Goal: Task Accomplishment & Management: Manage account settings

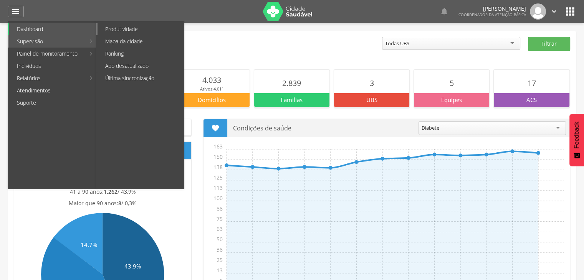
click at [135, 29] on link "Produtividade" at bounding box center [141, 29] width 86 height 12
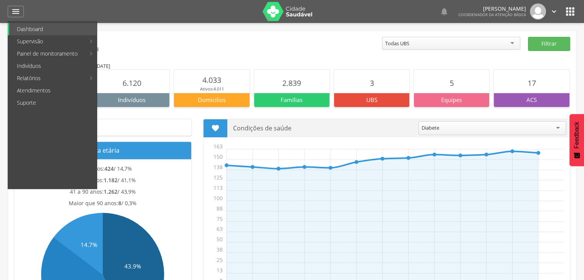
type input "**********"
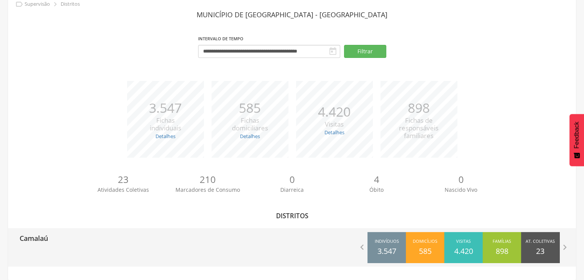
click at [46, 241] on p "Camalaú" at bounding box center [34, 235] width 28 height 15
type input "**********"
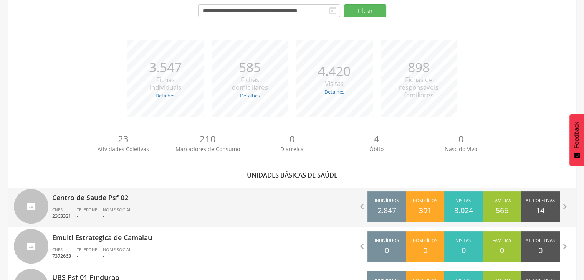
scroll to position [121, 0]
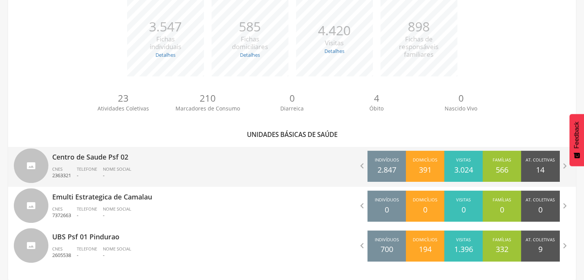
click at [73, 162] on div "Centro de Saude Psf 02 CNES 2363321 Telefone - Nome Social -" at bounding box center [169, 167] width 234 height 40
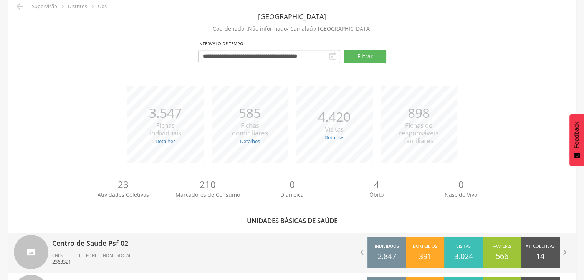
type input "**********"
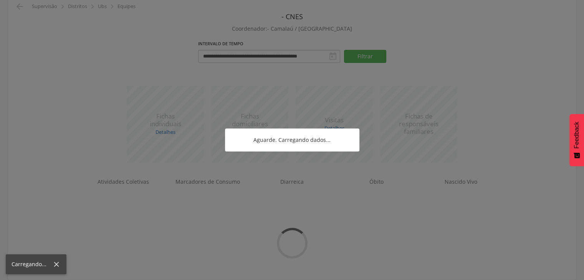
scroll to position [81, 0]
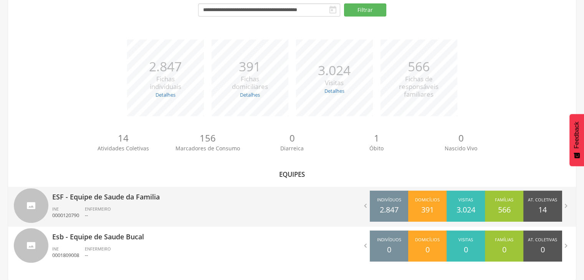
click at [96, 213] on p "--" at bounding box center [98, 215] width 26 height 7
type input "**********"
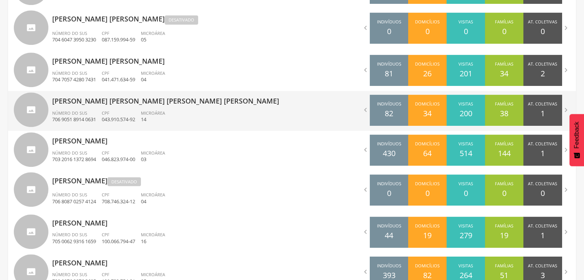
scroll to position [456, 0]
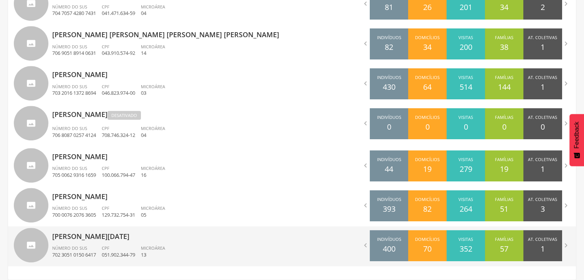
drag, startPoint x: 103, startPoint y: 240, endPoint x: 157, endPoint y: 250, distance: 54.5
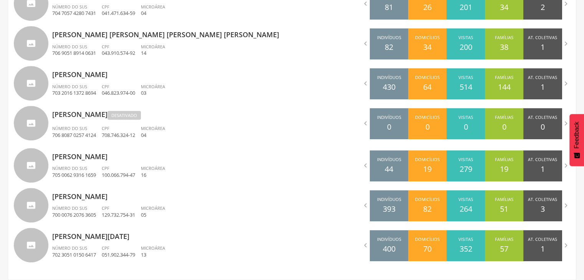
click at [104, 240] on p "[PERSON_NAME][DATE]" at bounding box center [169, 234] width 234 height 15
type input "**********"
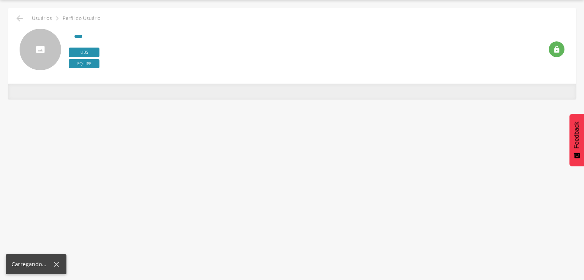
scroll to position [23, 0]
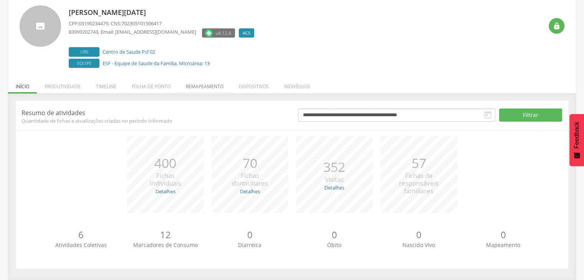
drag, startPoint x: 210, startPoint y: 86, endPoint x: 329, endPoint y: 187, distance: 155.9
click at [210, 87] on li "Remapeamento" at bounding box center [204, 85] width 53 height 18
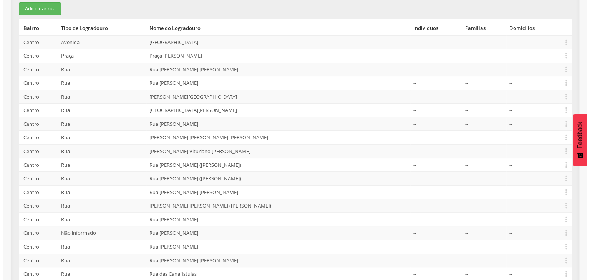
scroll to position [139, 0]
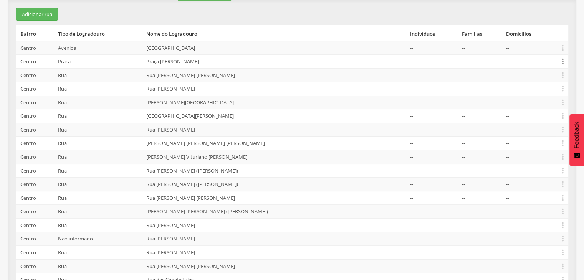
click at [562, 65] on icon "" at bounding box center [563, 61] width 8 height 8
click at [537, 33] on link "Desalocar famílias" at bounding box center [536, 31] width 61 height 10
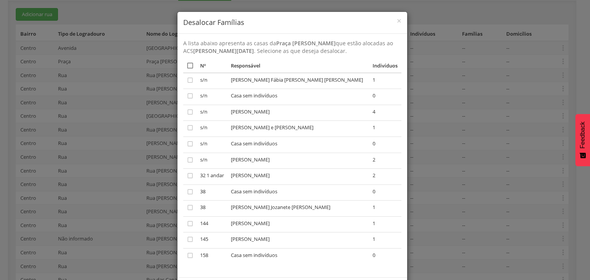
click at [188, 66] on icon "" at bounding box center [190, 66] width 8 height 8
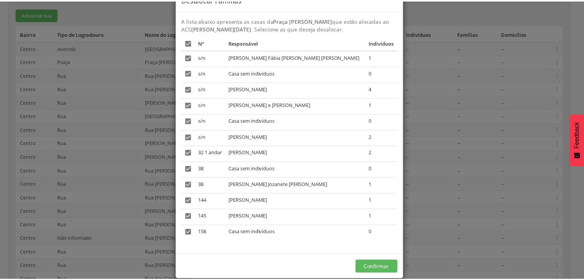
scroll to position [35, 0]
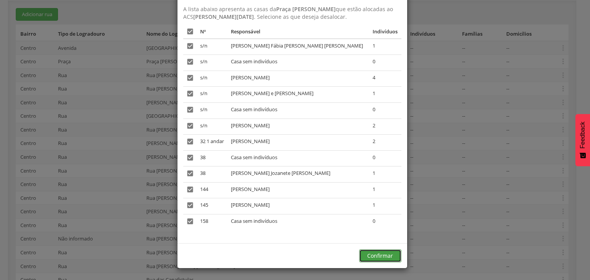
click at [380, 256] on button "Confirmar" at bounding box center [380, 256] width 42 height 13
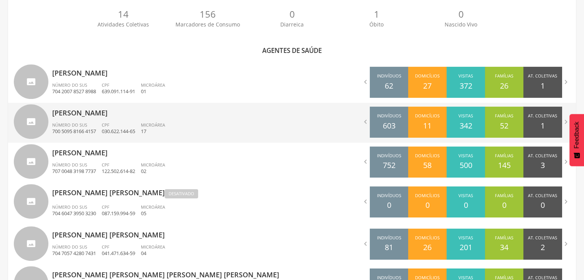
click at [81, 116] on p "[PERSON_NAME]" at bounding box center [169, 110] width 234 height 15
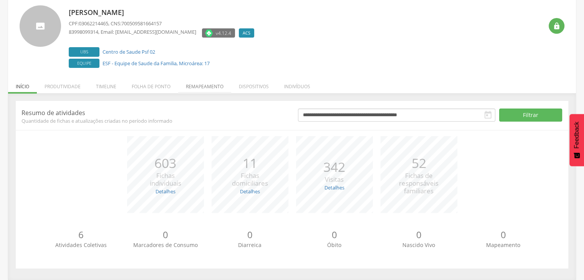
click at [215, 90] on li "Remapeamento" at bounding box center [204, 85] width 53 height 18
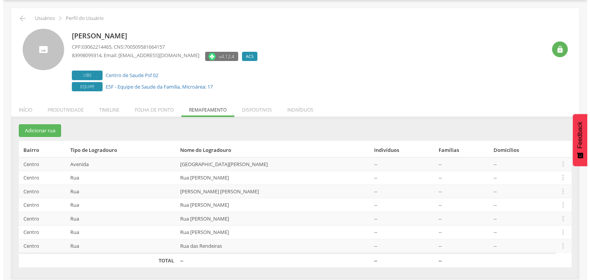
scroll to position [23, 0]
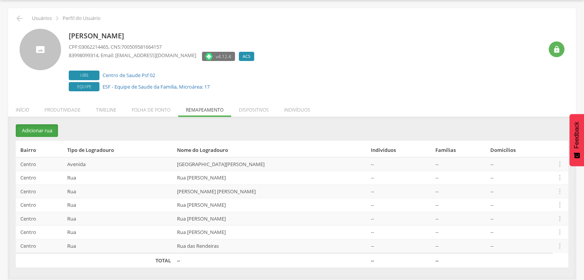
click at [35, 131] on button "Adicionar rua" at bounding box center [37, 130] width 42 height 13
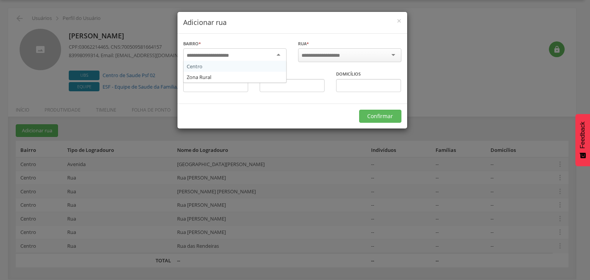
click at [263, 57] on div at bounding box center [234, 55] width 103 height 14
drag, startPoint x: 203, startPoint y: 69, endPoint x: 311, endPoint y: 58, distance: 108.2
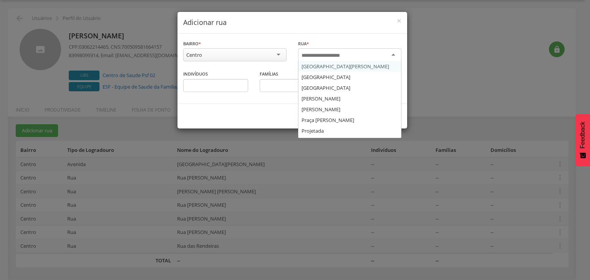
click at [321, 54] on input "select-one" at bounding box center [325, 55] width 49 height 7
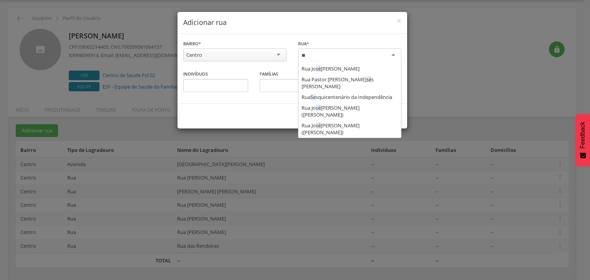
scroll to position [0, 0]
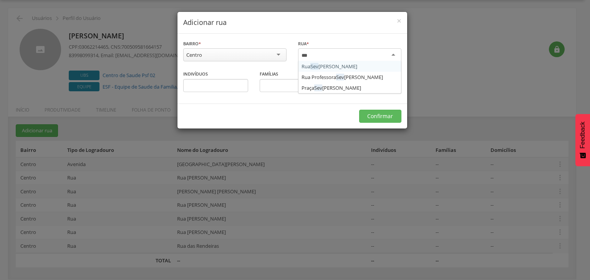
type input "****"
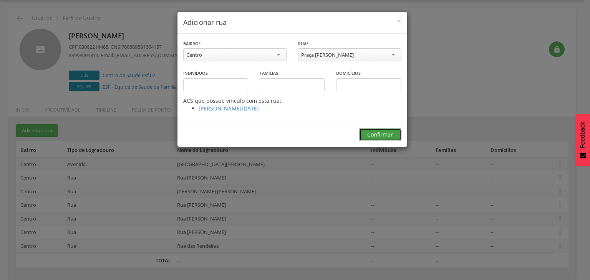
click at [383, 136] on button "Confirmar" at bounding box center [380, 134] width 42 height 13
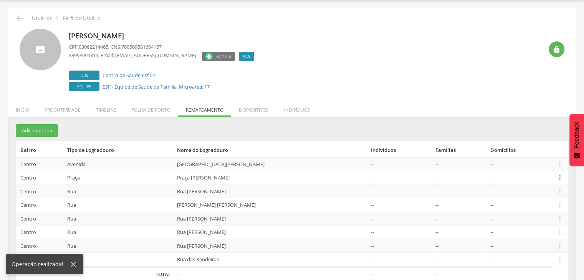
click at [563, 176] on icon "" at bounding box center [560, 178] width 8 height 8
click at [533, 137] on link "Alocar famílias" at bounding box center [533, 138] width 61 height 10
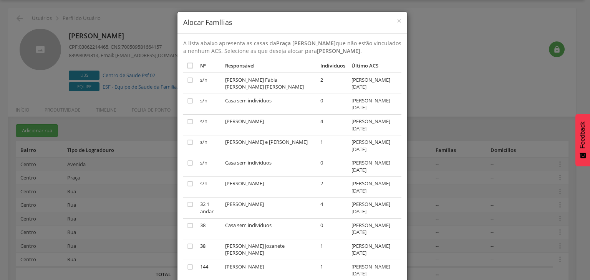
drag, startPoint x: 186, startPoint y: 74, endPoint x: 233, endPoint y: 114, distance: 61.8
click at [187, 69] on icon "" at bounding box center [190, 66] width 8 height 8
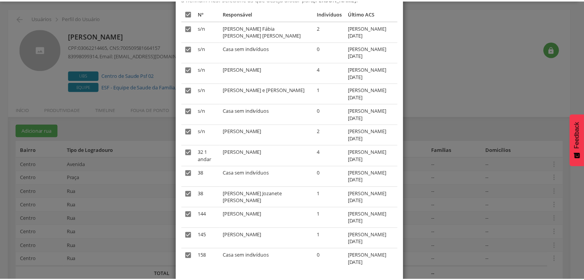
scroll to position [98, 0]
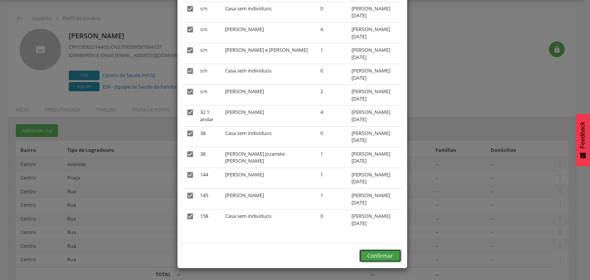
click at [378, 256] on button "Confirmar" at bounding box center [380, 256] width 42 height 13
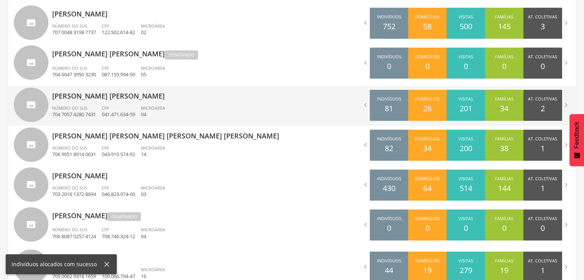
scroll to position [456, 0]
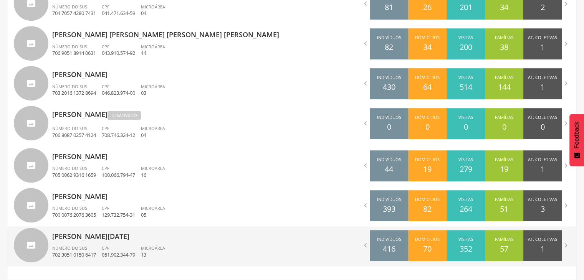
drag, startPoint x: 94, startPoint y: 237, endPoint x: 127, endPoint y: 233, distance: 32.9
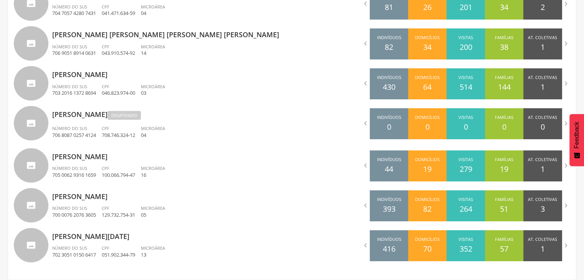
click at [94, 238] on p "[PERSON_NAME][DATE]" at bounding box center [169, 234] width 234 height 15
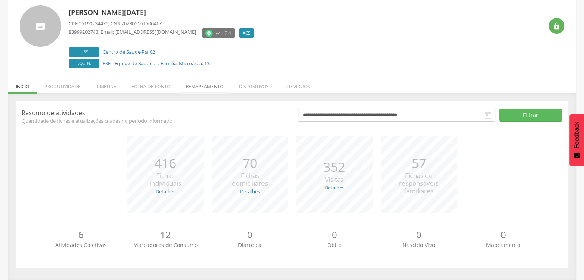
click at [207, 89] on li "Remapeamento" at bounding box center [204, 85] width 53 height 18
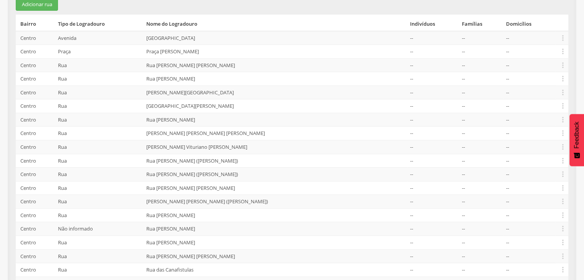
scroll to position [139, 0]
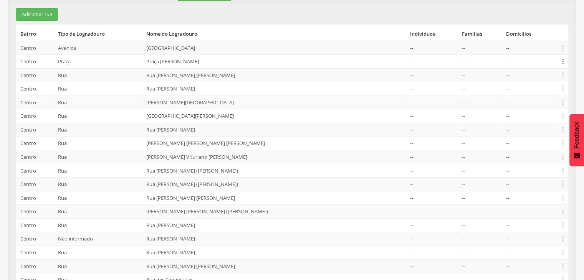
click at [562, 59] on icon "" at bounding box center [563, 61] width 8 height 8
click at [539, 50] on link "Desvincular ACS" at bounding box center [536, 50] width 61 height 10
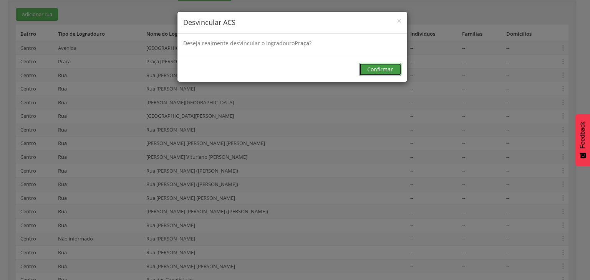
click at [389, 68] on button "Confirmar" at bounding box center [380, 69] width 42 height 13
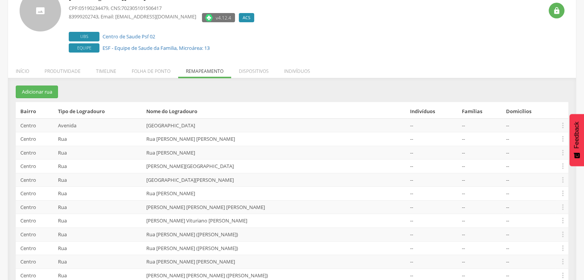
scroll to position [0, 0]
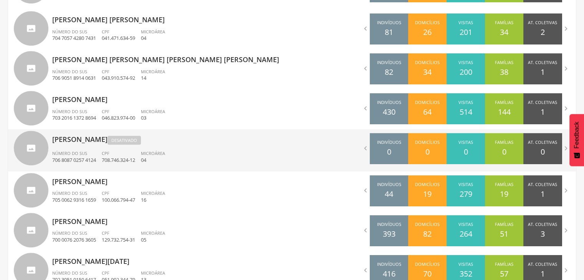
scroll to position [418, 0]
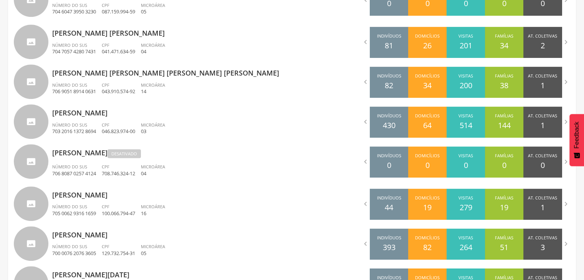
drag, startPoint x: 91, startPoint y: 74, endPoint x: 99, endPoint y: 76, distance: 8.7
click at [91, 74] on p "[PERSON_NAME] [PERSON_NAME] [PERSON_NAME] [PERSON_NAME]" at bounding box center [169, 70] width 234 height 15
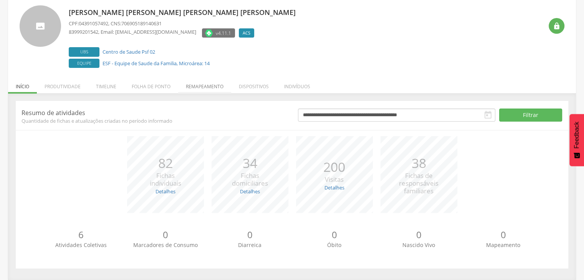
drag, startPoint x: 198, startPoint y: 84, endPoint x: 256, endPoint y: 126, distance: 71.9
click at [199, 83] on li "Remapeamento" at bounding box center [204, 85] width 53 height 18
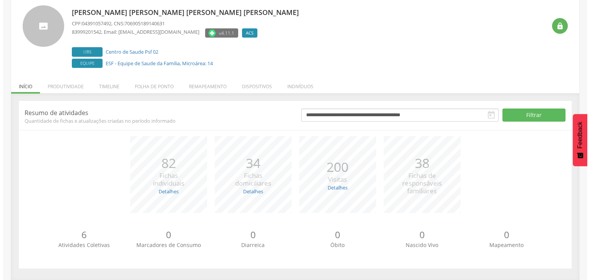
scroll to position [116, 0]
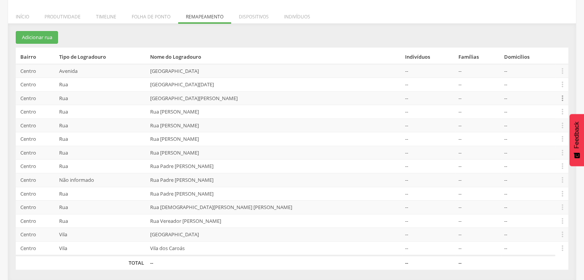
click at [562, 98] on icon "" at bounding box center [562, 98] width 8 height 8
click at [537, 68] on link "Desalocar famílias" at bounding box center [536, 68] width 61 height 10
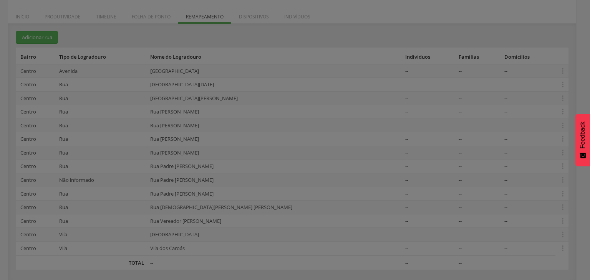
scroll to position [0, 0]
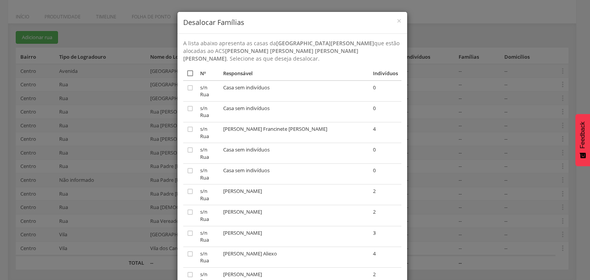
click at [189, 69] on icon "" at bounding box center [190, 73] width 8 height 8
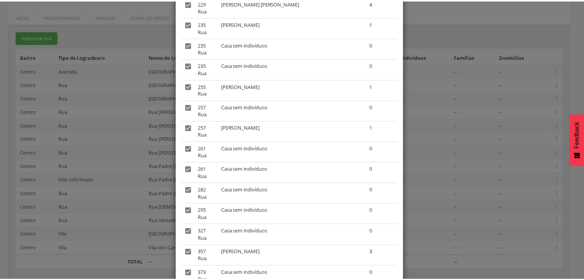
scroll to position [1285, 0]
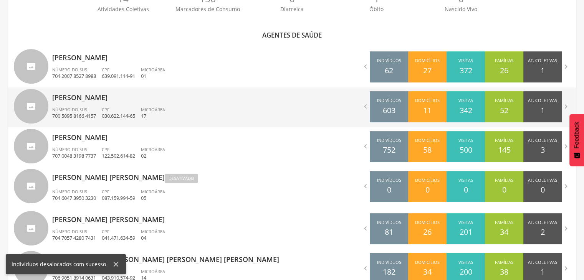
click at [81, 88] on p "[PERSON_NAME]" at bounding box center [169, 95] width 234 height 15
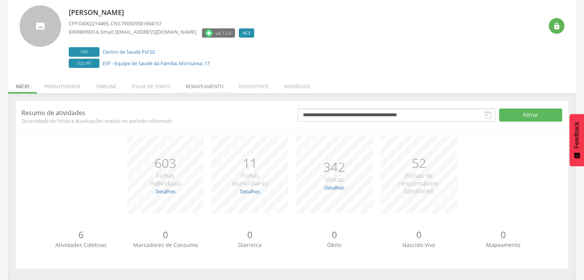
click at [200, 84] on li "Remapeamento" at bounding box center [204, 85] width 53 height 18
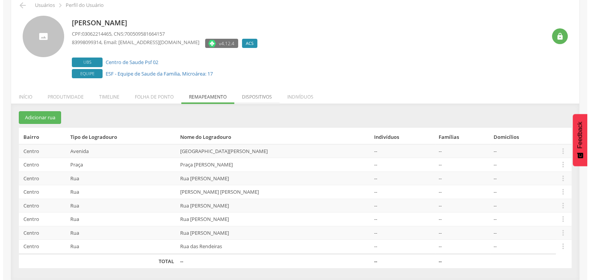
scroll to position [35, 0]
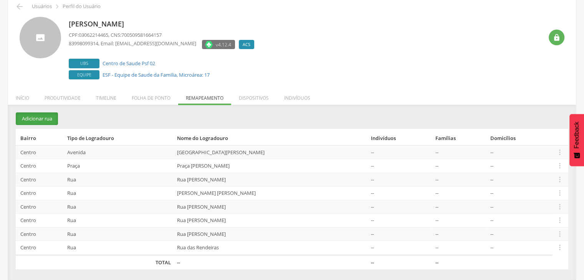
click at [45, 121] on button "Adicionar rua" at bounding box center [37, 118] width 42 height 13
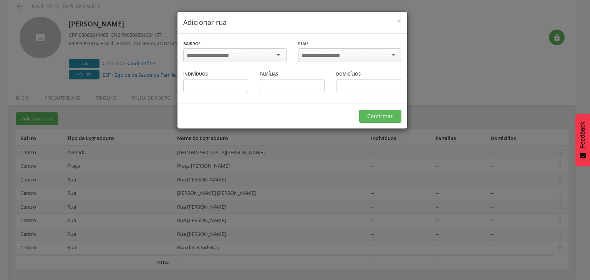
click at [228, 58] on input "select-one" at bounding box center [213, 55] width 52 height 7
drag, startPoint x: 207, startPoint y: 66, endPoint x: 299, endPoint y: 60, distance: 92.3
click at [314, 53] on input "select-one" at bounding box center [325, 55] width 49 height 7
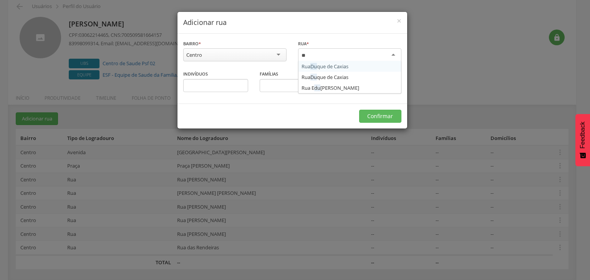
scroll to position [0, 0]
type input "****"
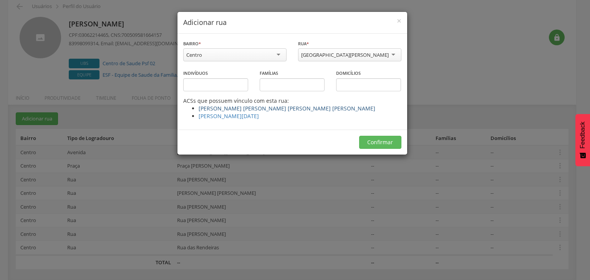
click at [222, 107] on link "[PERSON_NAME] [PERSON_NAME] [PERSON_NAME] [PERSON_NAME]" at bounding box center [286, 108] width 177 height 7
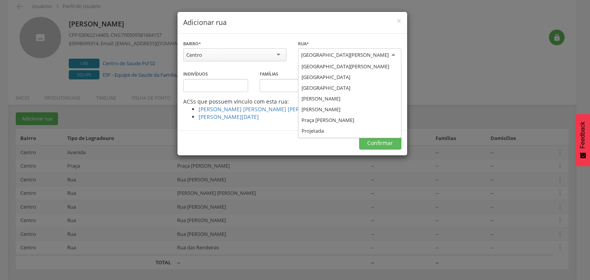
click at [347, 54] on div "[GEOGRAPHIC_DATA][PERSON_NAME]" at bounding box center [345, 54] width 88 height 7
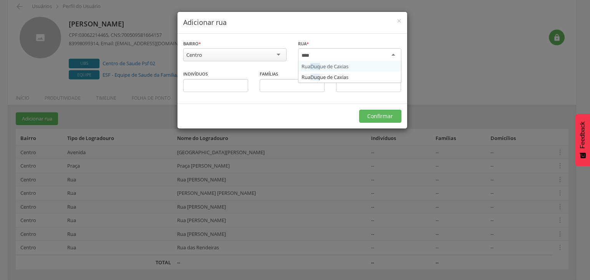
type input "*****"
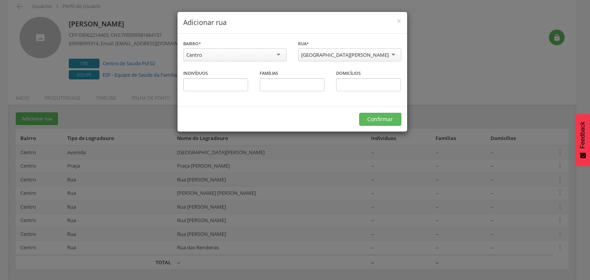
click at [326, 55] on div "[GEOGRAPHIC_DATA][PERSON_NAME]" at bounding box center [345, 54] width 88 height 7
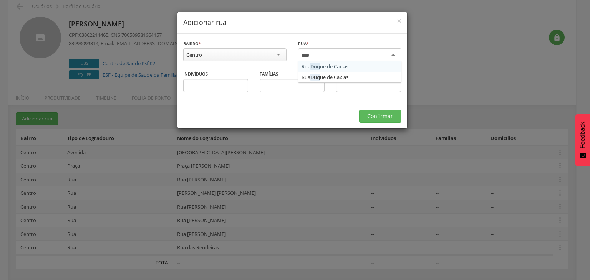
type input "*****"
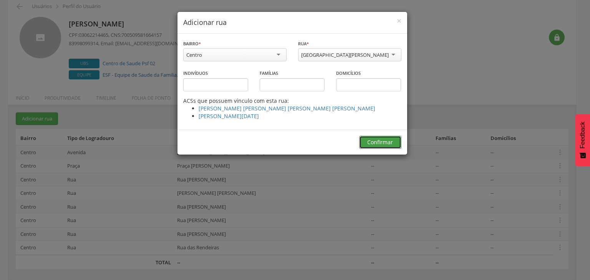
click at [384, 143] on button "Confirmar" at bounding box center [380, 142] width 42 height 13
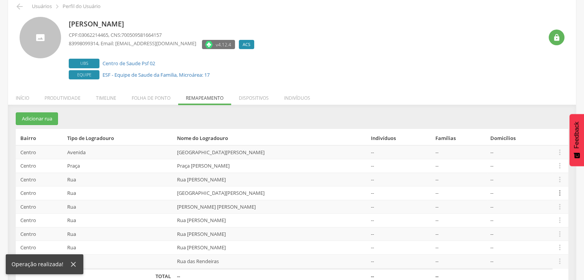
click at [559, 191] on icon "" at bounding box center [560, 193] width 8 height 8
click at [533, 154] on link "Alocar famílias" at bounding box center [533, 154] width 61 height 10
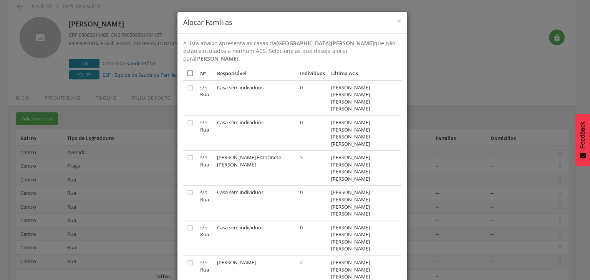
click at [186, 69] on icon "" at bounding box center [190, 73] width 8 height 8
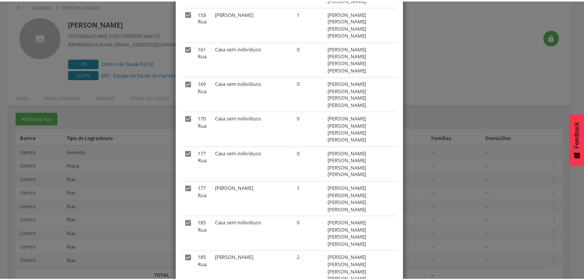
scroll to position [1706, 0]
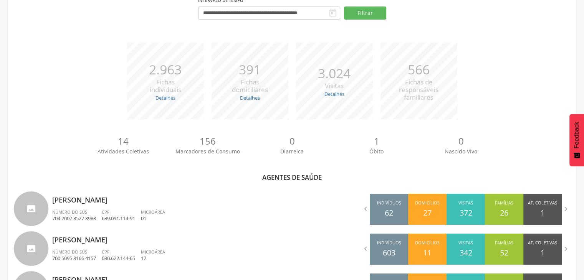
scroll to position [265, 0]
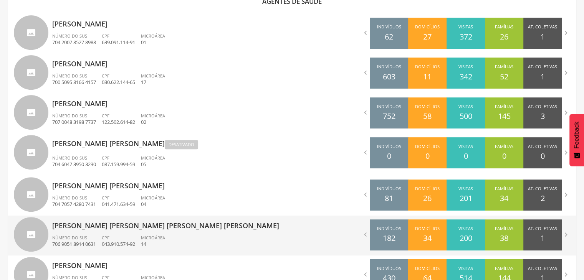
click at [119, 232] on div "[PERSON_NAME] [PERSON_NAME] [PERSON_NAME] [PERSON_NAME] Número do SUS 706 9051 …" at bounding box center [169, 236] width 234 height 40
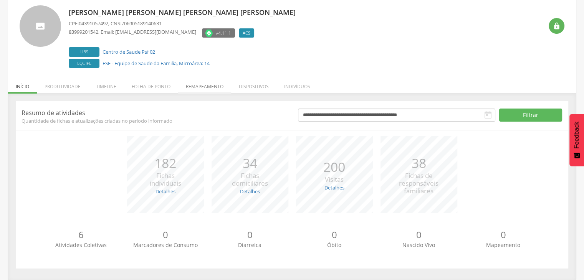
click at [203, 87] on li "Remapeamento" at bounding box center [204, 85] width 53 height 18
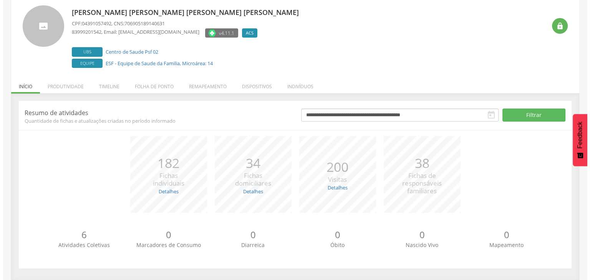
scroll to position [116, 0]
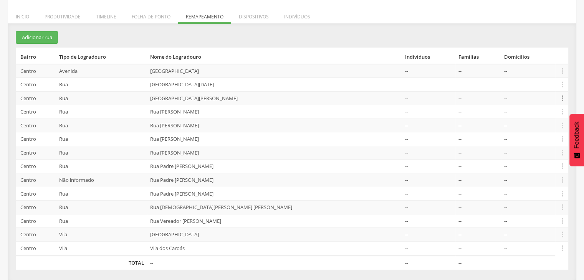
click at [564, 99] on icon "" at bounding box center [562, 98] width 8 height 8
click at [518, 88] on link "Desvincular ACS" at bounding box center [536, 86] width 61 height 10
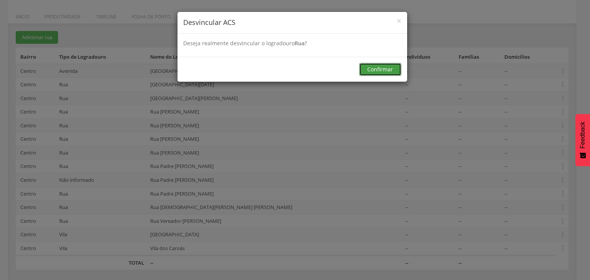
click at [379, 73] on button "Confirmar" at bounding box center [380, 69] width 42 height 13
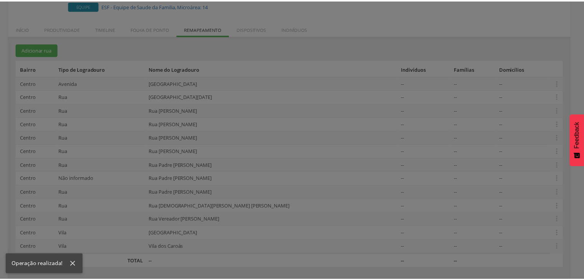
scroll to position [103, 0]
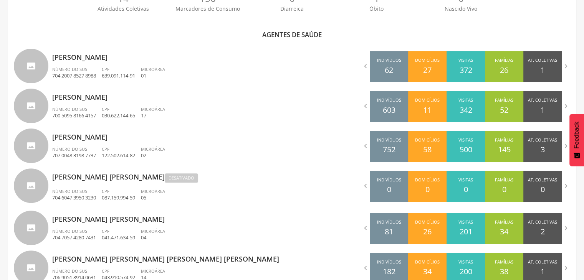
scroll to position [448, 0]
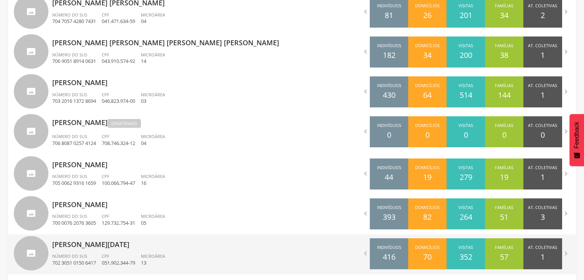
click at [104, 253] on div "[PERSON_NAME][DATE] Número do SUS 702 3051 0150 6417 CPF 051.902.344-79 Microár…" at bounding box center [169, 255] width 234 height 40
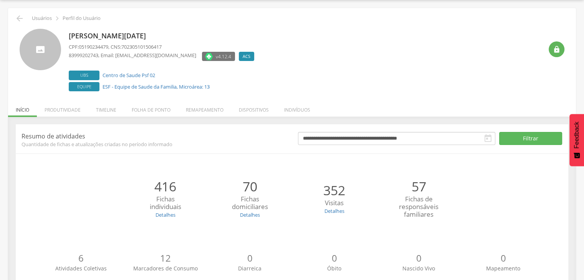
scroll to position [46, 0]
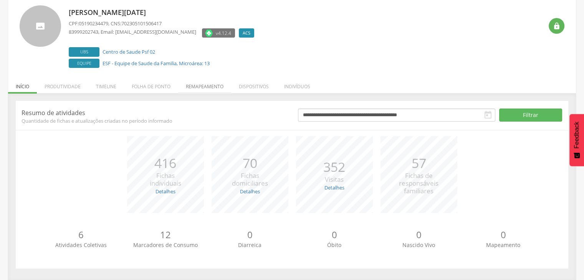
click at [203, 86] on li "Remapeamento" at bounding box center [204, 85] width 53 height 18
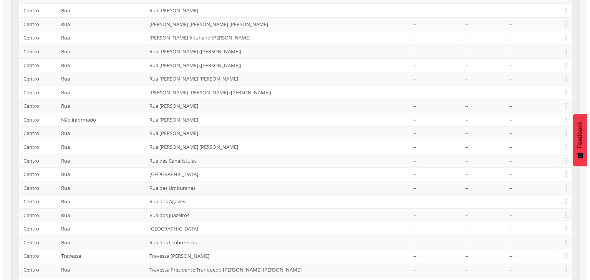
scroll to position [203, 0]
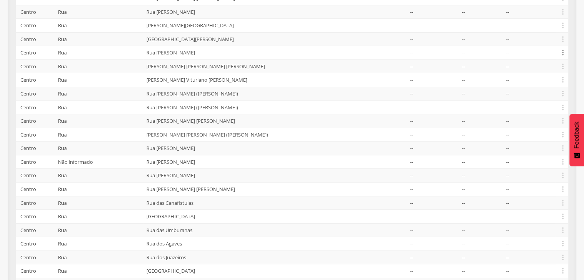
click at [560, 51] on icon "" at bounding box center [563, 52] width 8 height 8
click at [539, 21] on link "Desalocar famílias" at bounding box center [536, 23] width 61 height 10
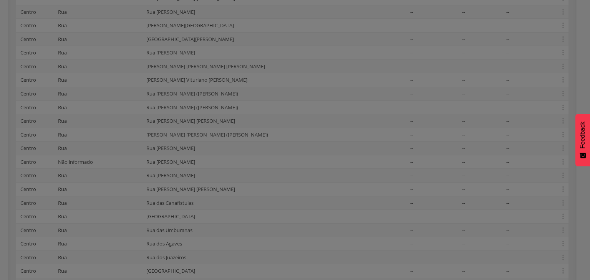
scroll to position [0, 0]
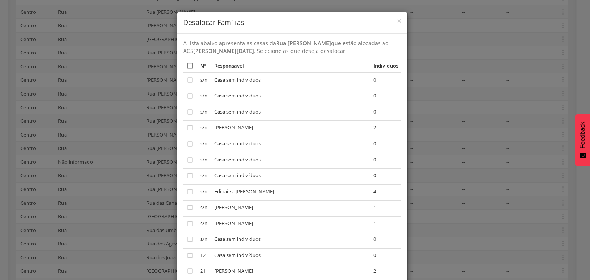
click at [187, 65] on icon "" at bounding box center [190, 66] width 8 height 8
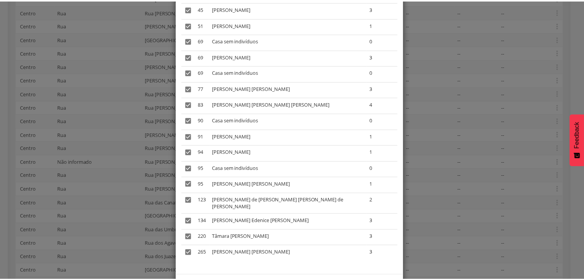
scroll to position [451, 0]
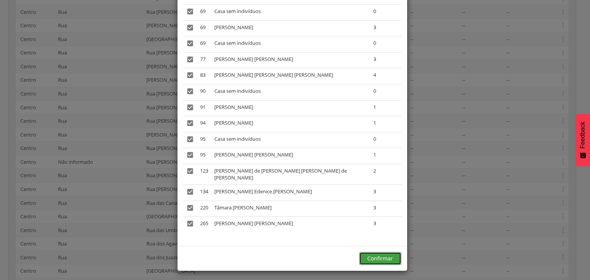
click at [375, 257] on button "Confirmar" at bounding box center [380, 258] width 42 height 13
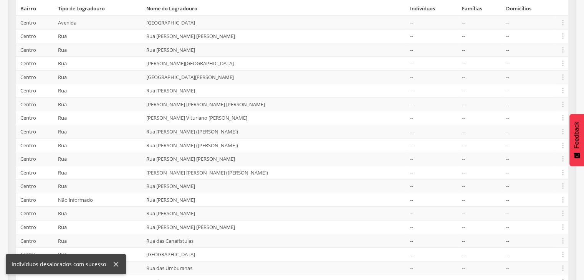
scroll to position [0, 0]
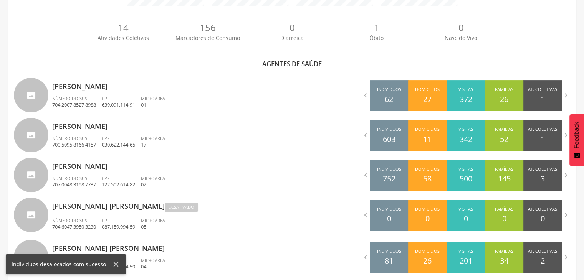
drag, startPoint x: 78, startPoint y: 129, endPoint x: 147, endPoint y: 139, distance: 70.6
click at [77, 129] on p "[PERSON_NAME]" at bounding box center [169, 123] width 234 height 15
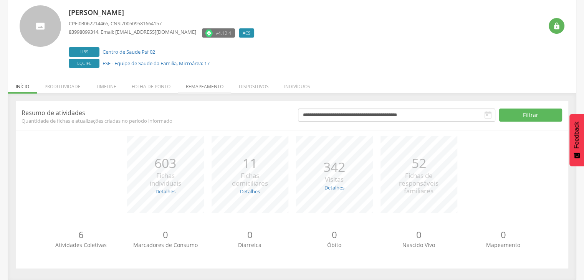
click at [207, 86] on li "Remapeamento" at bounding box center [204, 85] width 53 height 18
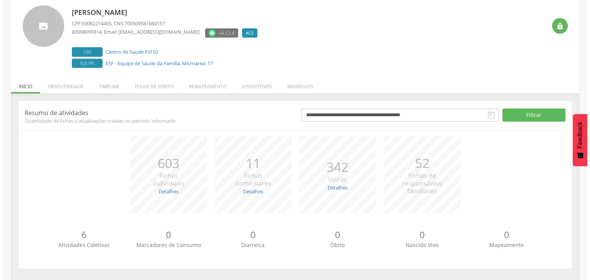
scroll to position [48, 0]
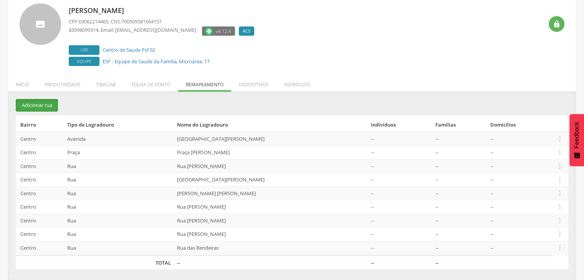
click at [43, 108] on button "Adicionar rua" at bounding box center [37, 105] width 42 height 13
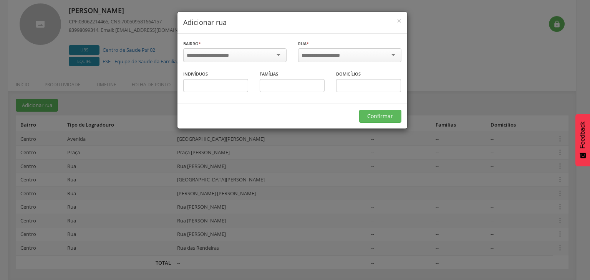
click at [231, 55] on input "select-one" at bounding box center [213, 55] width 52 height 7
drag, startPoint x: 208, startPoint y: 66, endPoint x: 217, endPoint y: 68, distance: 8.5
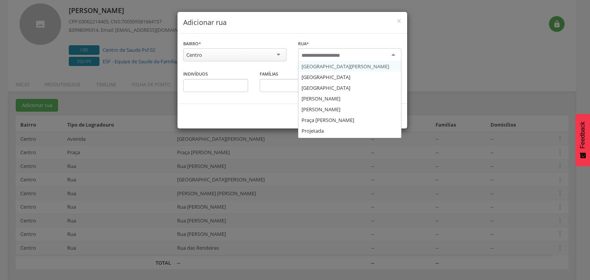
click at [321, 55] on input "select-one" at bounding box center [325, 55] width 49 height 7
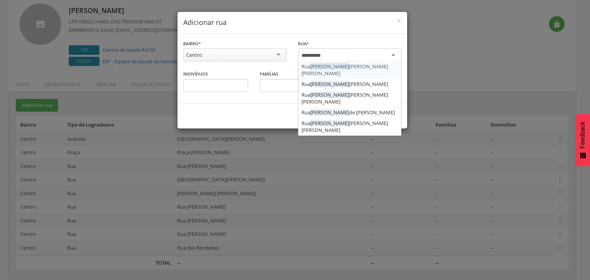
type input "**********"
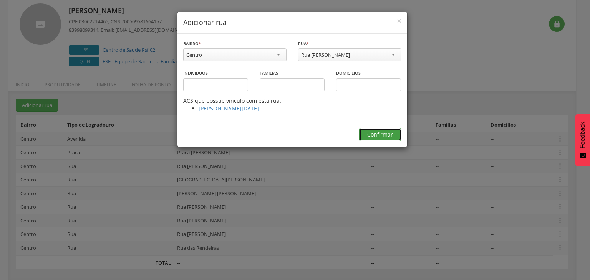
click at [382, 137] on button "Confirmar" at bounding box center [380, 134] width 42 height 13
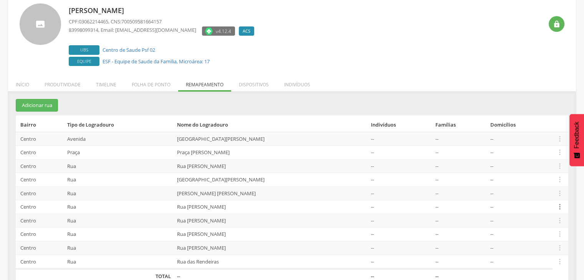
click at [562, 207] on icon "" at bounding box center [560, 207] width 8 height 8
click at [525, 167] on link "Alocar famílias" at bounding box center [533, 168] width 61 height 10
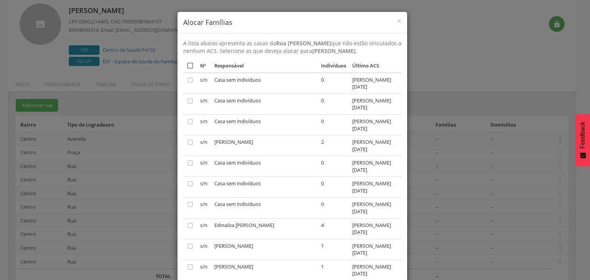
click at [186, 69] on icon "" at bounding box center [190, 66] width 8 height 8
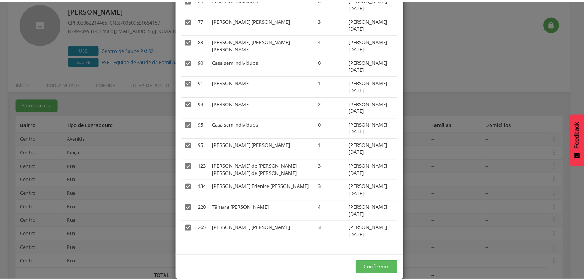
scroll to position [637, 0]
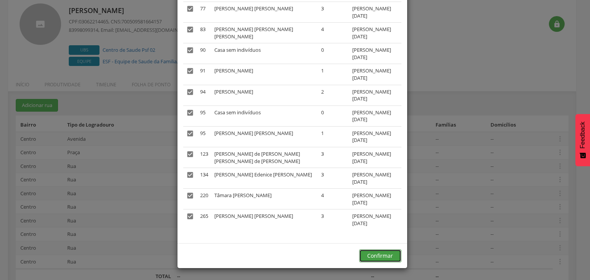
click at [367, 253] on button "Confirmar" at bounding box center [380, 256] width 42 height 13
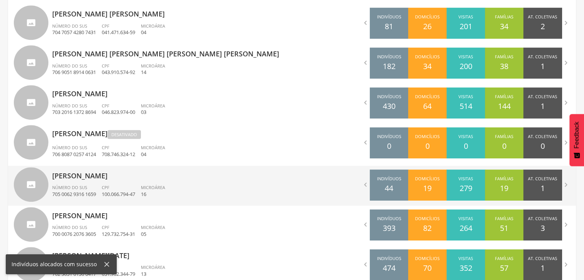
scroll to position [456, 0]
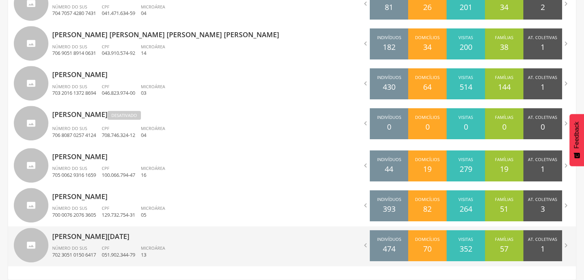
click at [86, 239] on p "[PERSON_NAME][DATE]" at bounding box center [169, 234] width 234 height 15
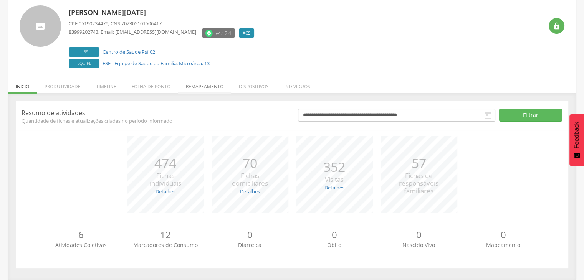
click at [212, 88] on li "Remapeamento" at bounding box center [204, 85] width 53 height 18
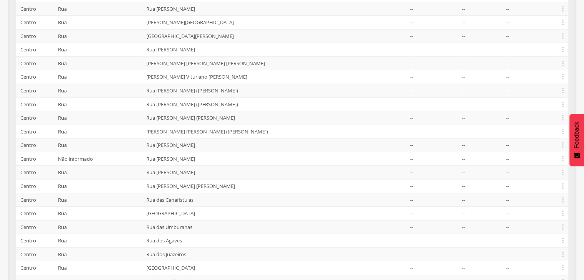
scroll to position [164, 0]
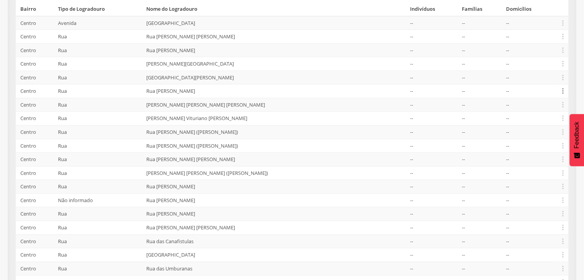
click at [562, 88] on icon "" at bounding box center [563, 91] width 8 height 8
click at [529, 76] on link "Desvincular ACS" at bounding box center [536, 79] width 61 height 10
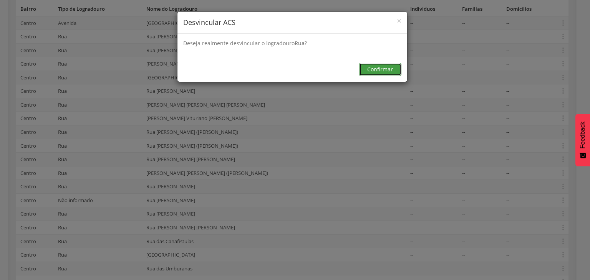
click at [381, 67] on button "Confirmar" at bounding box center [380, 69] width 42 height 13
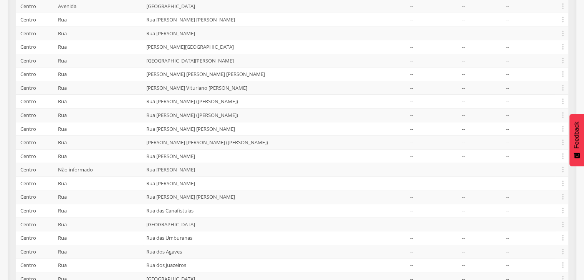
scroll to position [0, 0]
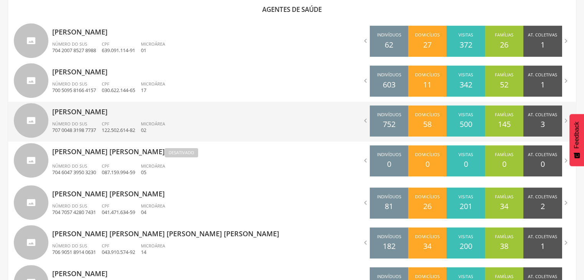
scroll to position [188, 0]
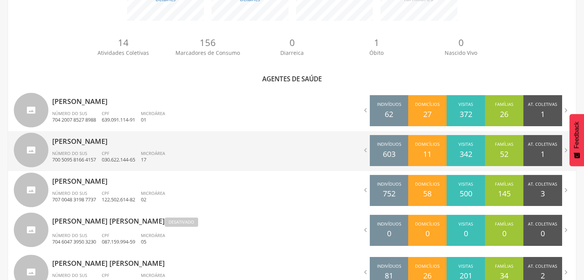
click at [84, 146] on div "[PERSON_NAME] Ino Número do SUS 700 5095 8166 4157 CPF 030.622.144-65 Microárea…" at bounding box center [169, 151] width 234 height 40
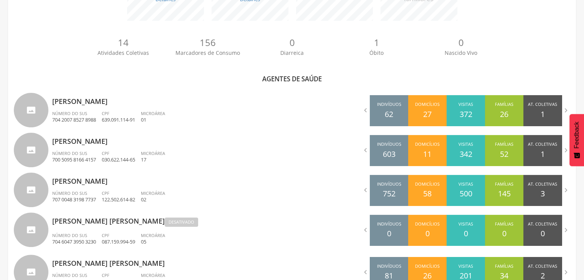
scroll to position [23, 0]
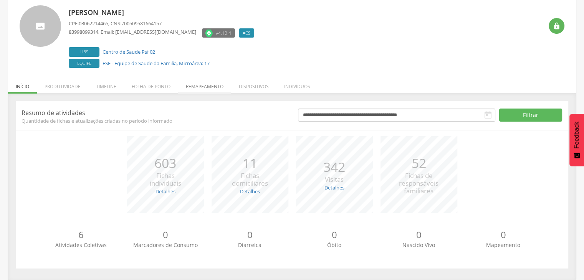
click at [208, 85] on li "Remapeamento" at bounding box center [204, 85] width 53 height 18
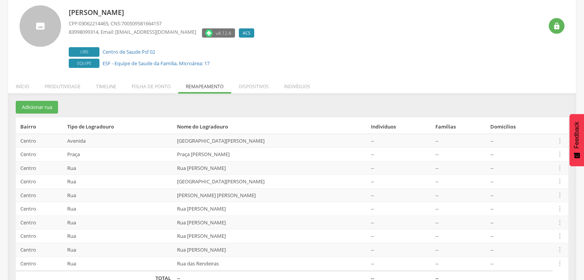
scroll to position [62, 0]
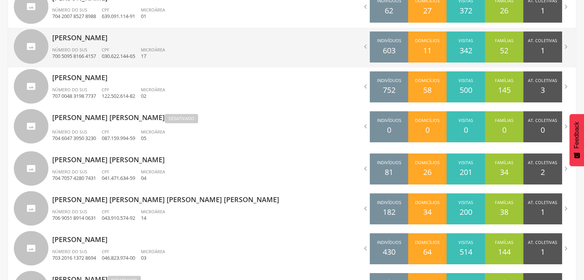
scroll to position [456, 0]
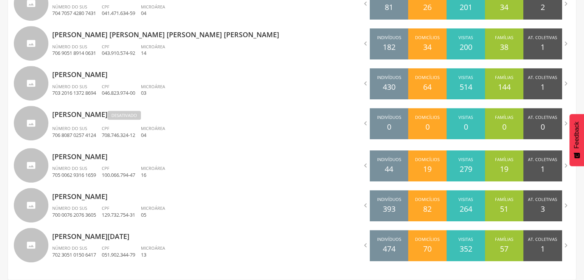
click at [106, 238] on p "[PERSON_NAME][DATE]" at bounding box center [169, 234] width 234 height 15
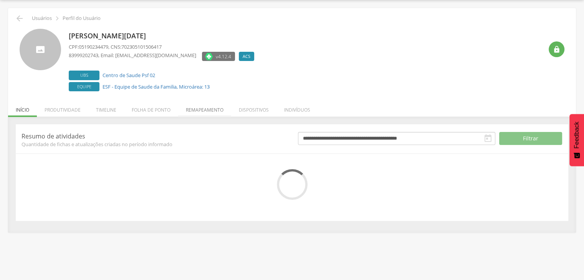
scroll to position [46, 0]
click at [205, 112] on div " Usuários  Perfil do Usuário [PERSON_NAME] [DATE][PERSON_NAME] CPF: 051902344…" at bounding box center [292, 120] width 568 height 225
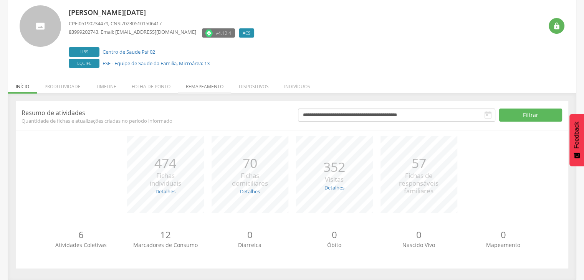
click at [206, 83] on li "Remapeamento" at bounding box center [204, 85] width 53 height 18
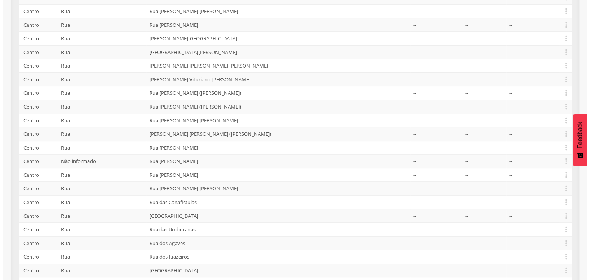
scroll to position [189, 0]
click at [564, 160] on icon "" at bounding box center [563, 162] width 8 height 8
click at [526, 129] on link "Desalocar famílias" at bounding box center [536, 132] width 61 height 10
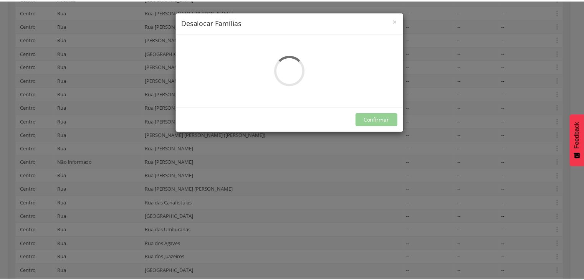
scroll to position [0, 0]
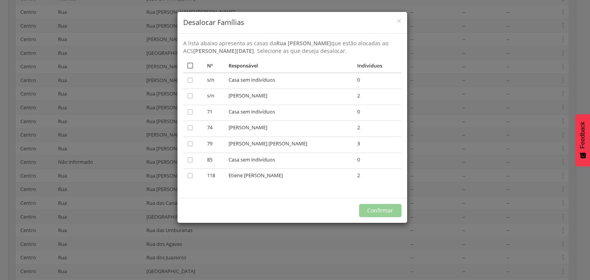
drag, startPoint x: 187, startPoint y: 62, endPoint x: 193, endPoint y: 62, distance: 6.1
click at [188, 62] on icon "" at bounding box center [190, 66] width 8 height 8
click at [383, 209] on button "Confirmar" at bounding box center [380, 210] width 42 height 13
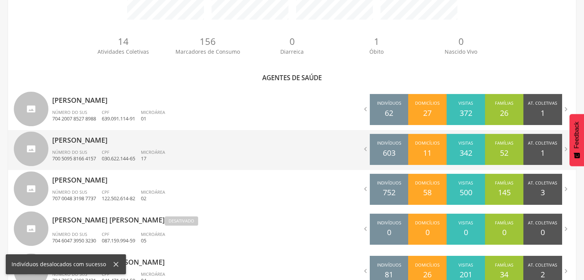
click at [88, 145] on p "[PERSON_NAME]" at bounding box center [169, 137] width 234 height 15
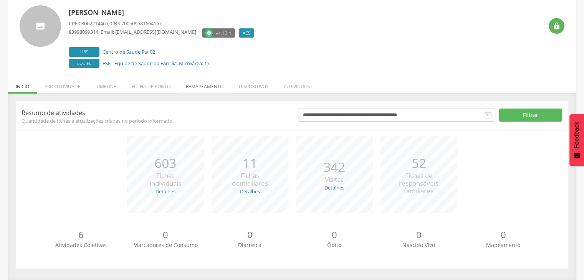
click at [211, 91] on li "Remapeamento" at bounding box center [204, 85] width 53 height 18
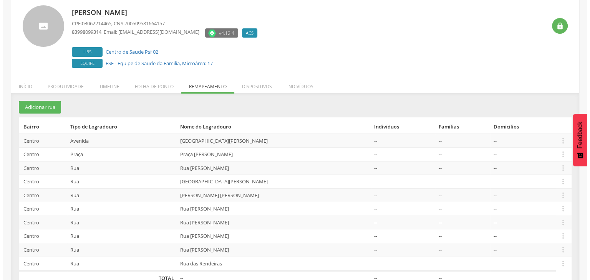
scroll to position [62, 0]
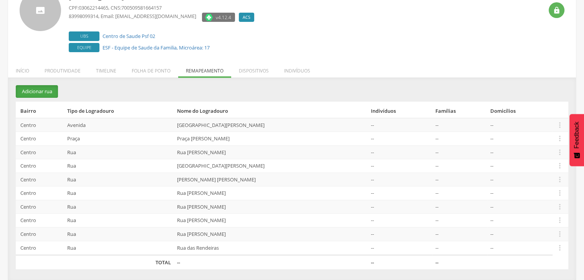
click at [51, 93] on button "Adicionar rua" at bounding box center [37, 91] width 42 height 13
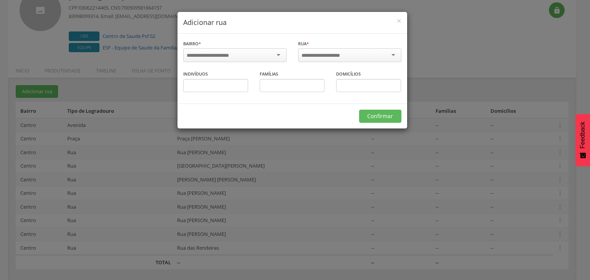
click at [211, 56] on input "select-one" at bounding box center [213, 55] width 52 height 7
drag, startPoint x: 208, startPoint y: 70, endPoint x: 309, endPoint y: 53, distance: 101.7
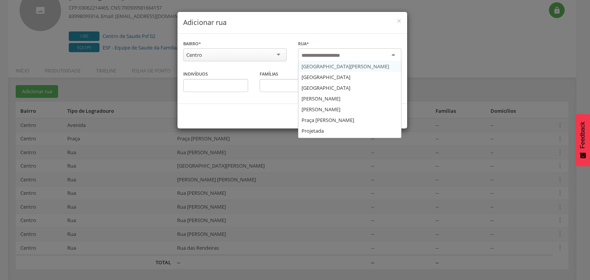
click at [319, 52] on input "select-one" at bounding box center [325, 55] width 49 height 7
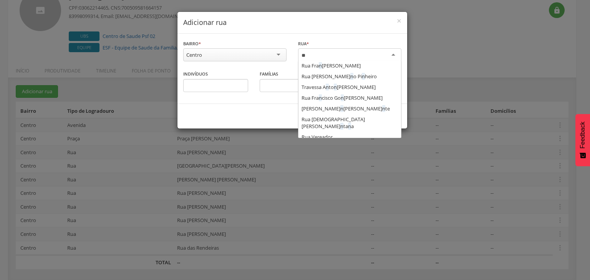
scroll to position [0, 0]
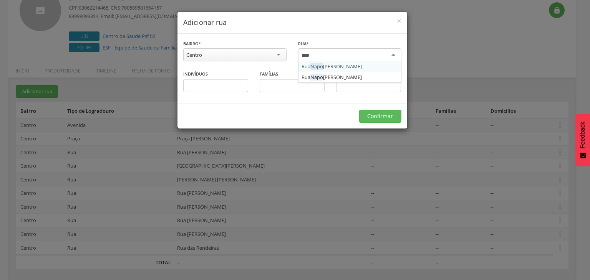
type input "*****"
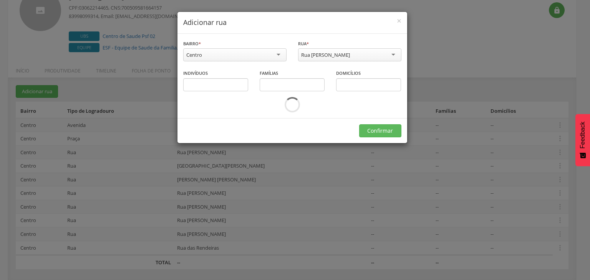
drag, startPoint x: 330, startPoint y: 66, endPoint x: 385, endPoint y: 104, distance: 66.0
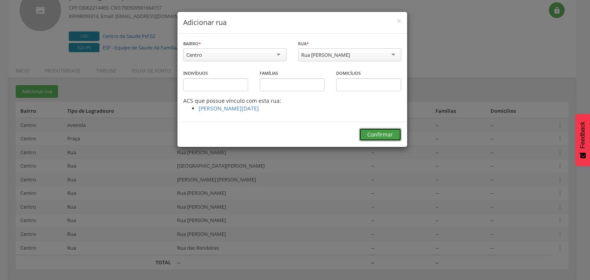
click at [383, 134] on button "Confirmar" at bounding box center [380, 134] width 42 height 13
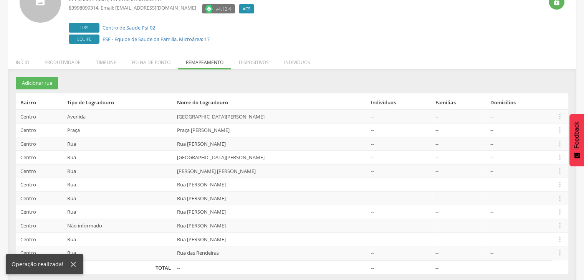
scroll to position [76, 0]
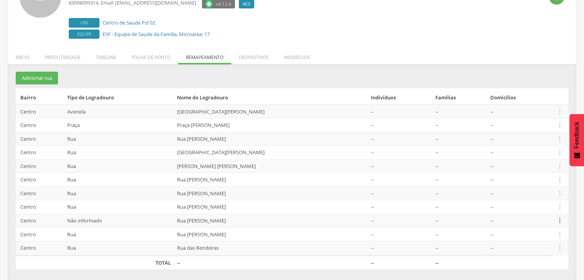
click at [559, 217] on icon "" at bounding box center [560, 221] width 8 height 8
click at [525, 176] on link "Alocar famílias" at bounding box center [533, 181] width 61 height 10
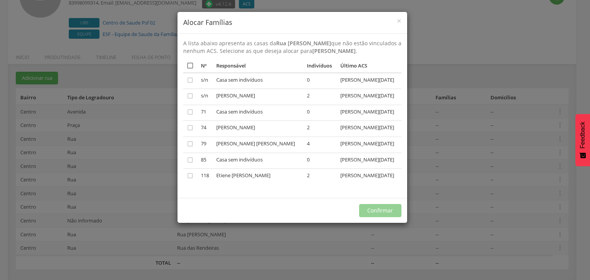
click at [192, 69] on icon "" at bounding box center [190, 66] width 8 height 8
click at [379, 217] on button "Confirmar" at bounding box center [380, 210] width 42 height 13
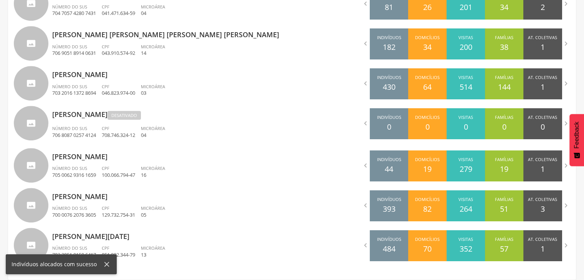
click at [94, 237] on p "[PERSON_NAME][DATE]" at bounding box center [169, 234] width 234 height 15
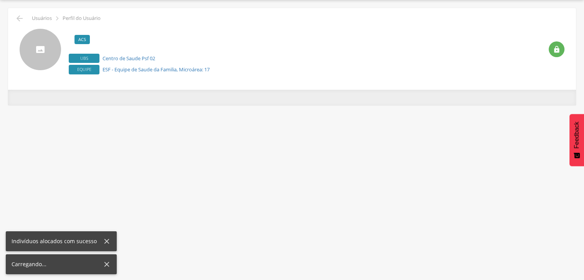
scroll to position [23, 0]
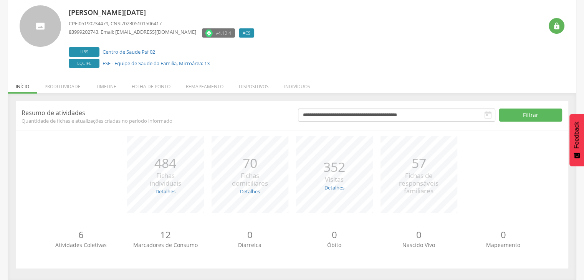
drag, startPoint x: 206, startPoint y: 88, endPoint x: 350, endPoint y: 194, distance: 179.1
click at [209, 88] on li "Remapeamento" at bounding box center [204, 85] width 53 height 18
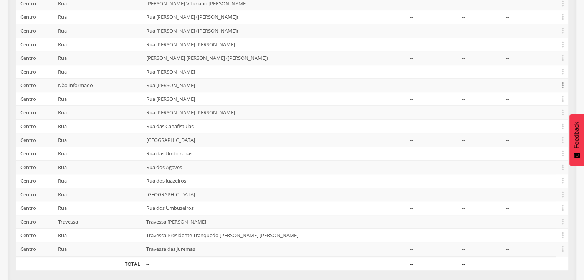
click at [561, 85] on icon "" at bounding box center [563, 85] width 8 height 8
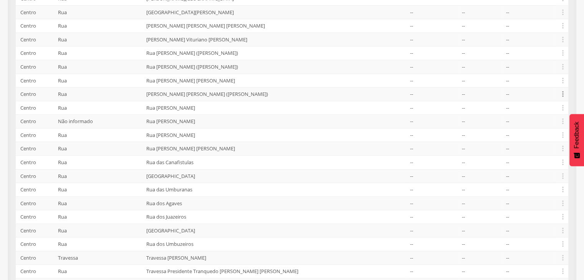
scroll to position [230, 0]
click at [562, 116] on icon "" at bounding box center [563, 120] width 8 height 8
click at [533, 106] on link "Desvincular ACS" at bounding box center [536, 109] width 61 height 10
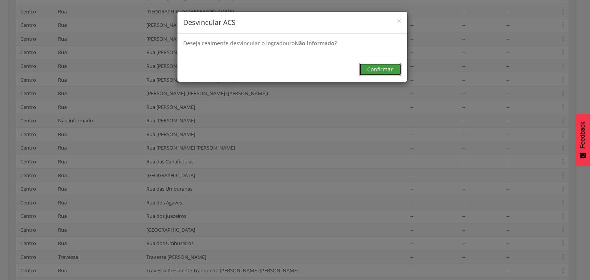
click at [382, 69] on button "Confirmar" at bounding box center [380, 69] width 42 height 13
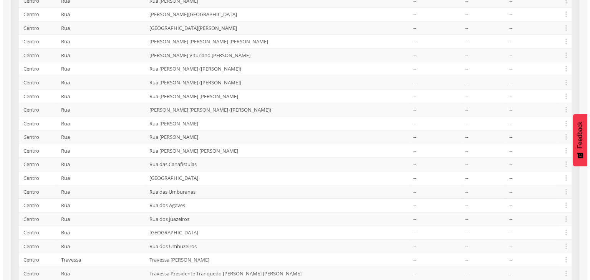
scroll to position [252, 0]
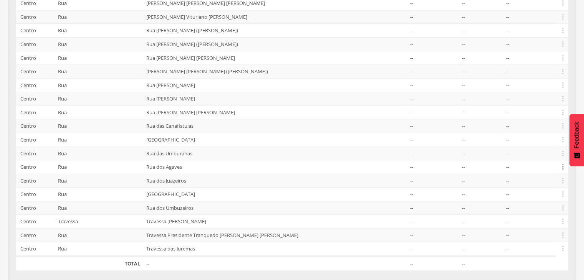
click at [561, 165] on icon "" at bounding box center [563, 167] width 8 height 8
click at [524, 137] on link "Desalocar famílias" at bounding box center [536, 137] width 61 height 10
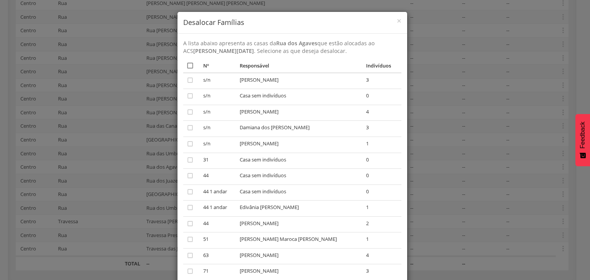
click at [186, 65] on icon "" at bounding box center [190, 66] width 8 height 8
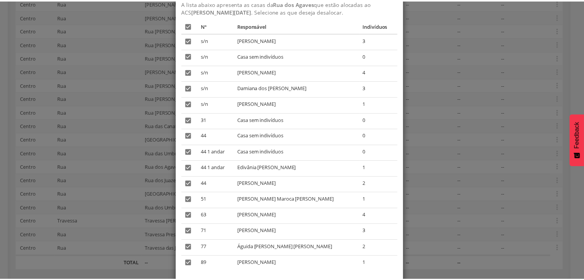
scroll to position [83, 0]
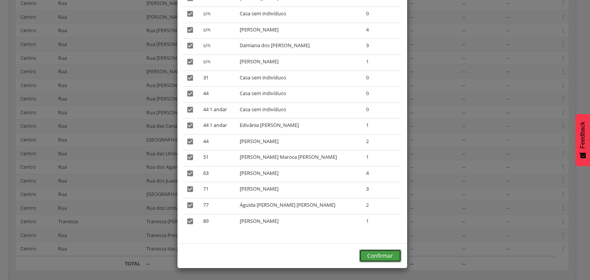
click at [381, 253] on button "Confirmar" at bounding box center [380, 256] width 42 height 13
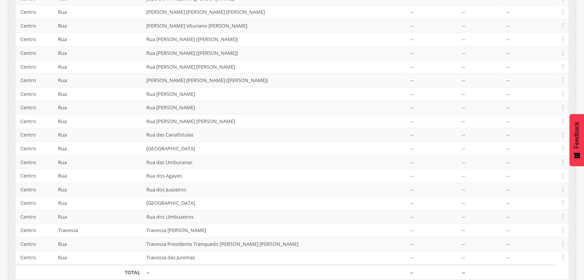
scroll to position [0, 0]
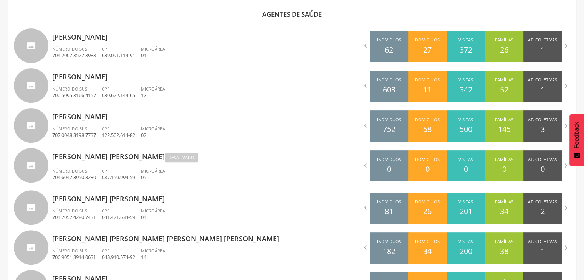
scroll to position [456, 0]
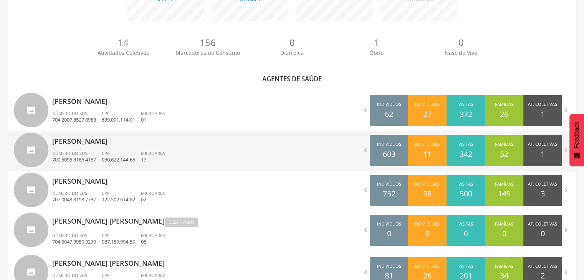
click at [88, 146] on div "[PERSON_NAME] Ino Número do SUS 700 5095 8166 4157 CPF 030.622.144-65 Microárea…" at bounding box center [169, 151] width 234 height 40
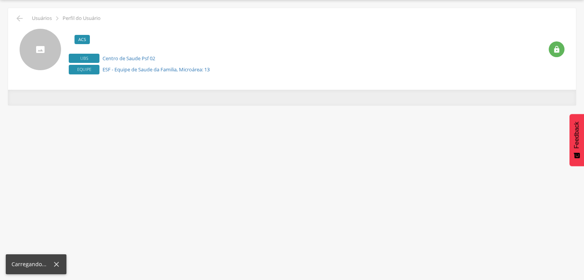
scroll to position [23, 0]
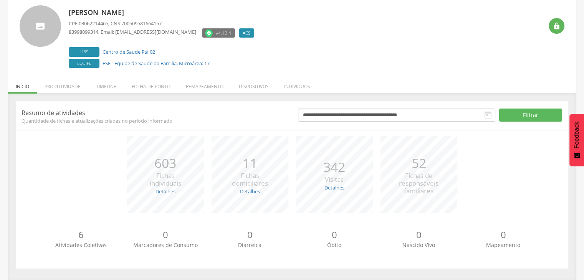
drag, startPoint x: 208, startPoint y: 84, endPoint x: 137, endPoint y: 122, distance: 81.3
click at [208, 84] on li "Remapeamento" at bounding box center [204, 85] width 53 height 18
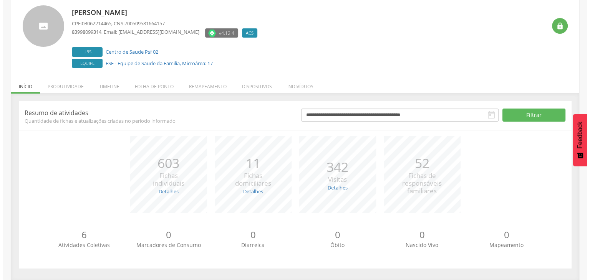
scroll to position [76, 0]
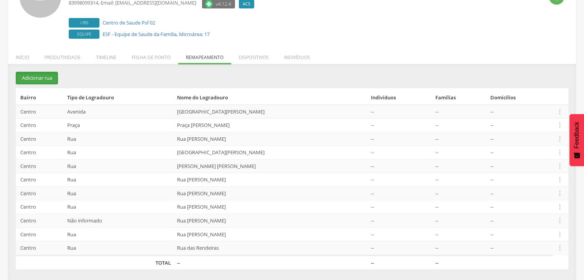
click at [32, 81] on button "Adicionar rua" at bounding box center [37, 78] width 42 height 13
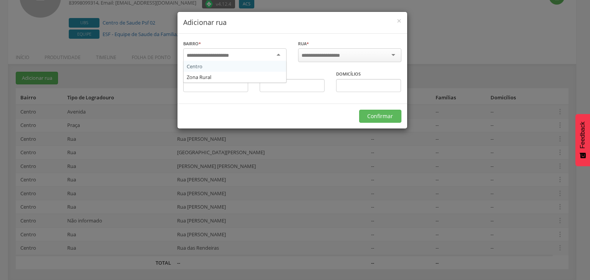
click at [230, 49] on div at bounding box center [234, 55] width 103 height 14
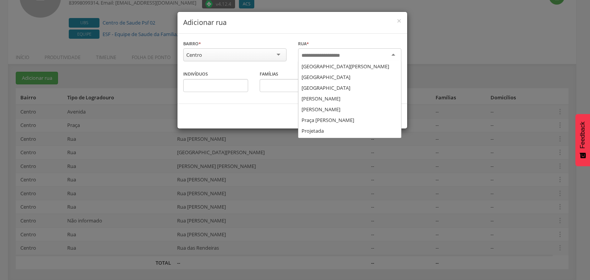
click at [327, 57] on input "select-one" at bounding box center [325, 55] width 49 height 7
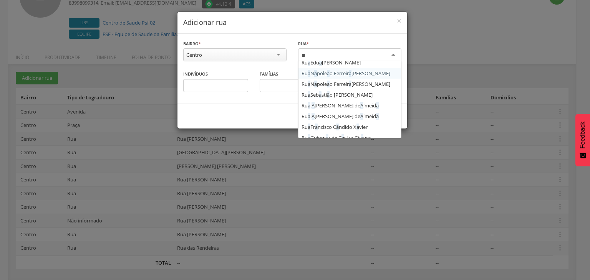
type input "***"
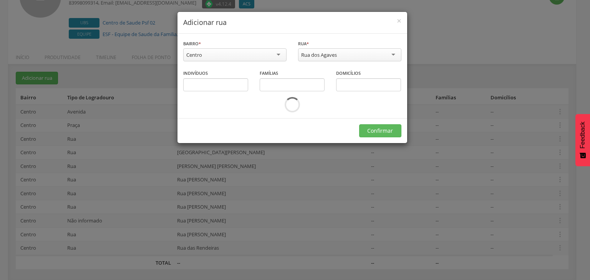
scroll to position [0, 0]
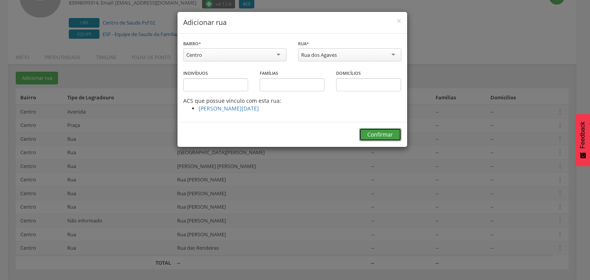
click at [385, 136] on button "Confirmar" at bounding box center [380, 134] width 42 height 13
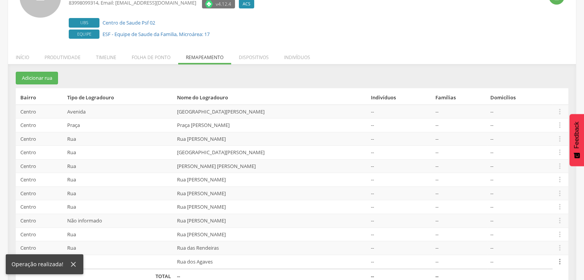
click at [559, 261] on icon "" at bounding box center [560, 262] width 8 height 8
click at [528, 218] on link "Alocar famílias" at bounding box center [533, 222] width 61 height 10
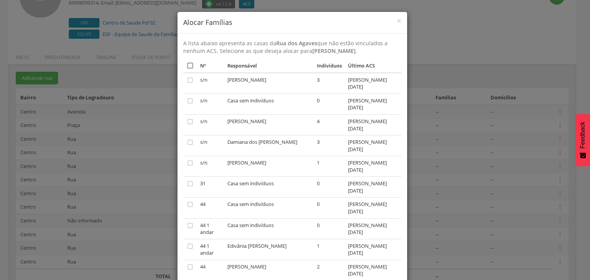
click at [187, 62] on icon "" at bounding box center [190, 66] width 8 height 8
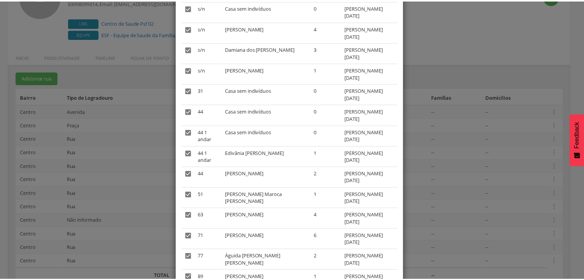
scroll to position [153, 0]
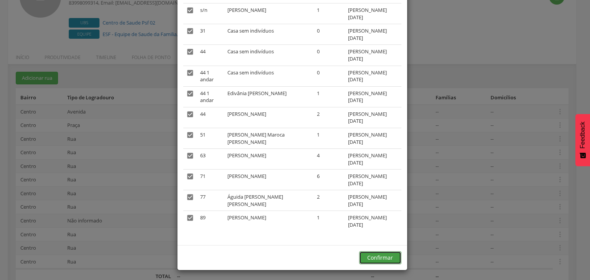
click at [374, 251] on button "Confirmar" at bounding box center [380, 257] width 42 height 13
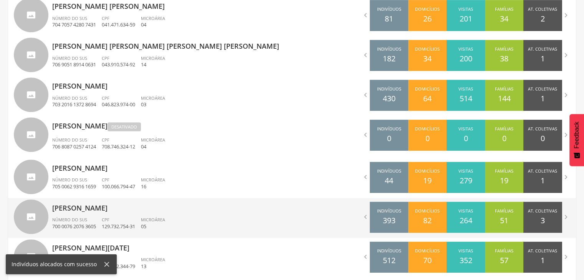
scroll to position [456, 0]
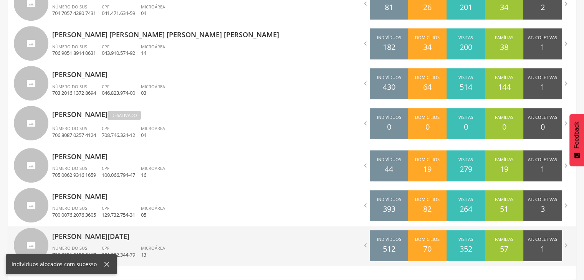
click at [80, 236] on p "[PERSON_NAME][DATE]" at bounding box center [169, 234] width 234 height 15
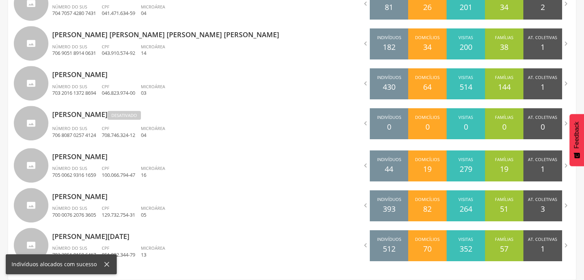
scroll to position [23, 0]
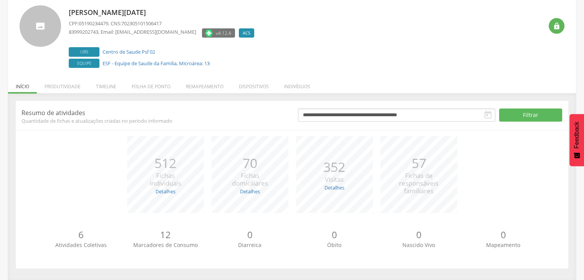
click at [210, 108] on header "**********" at bounding box center [292, 116] width 552 height 18
click at [203, 86] on li "Remapeamento" at bounding box center [204, 85] width 53 height 18
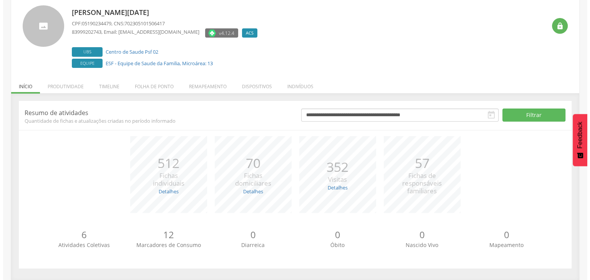
scroll to position [252, 0]
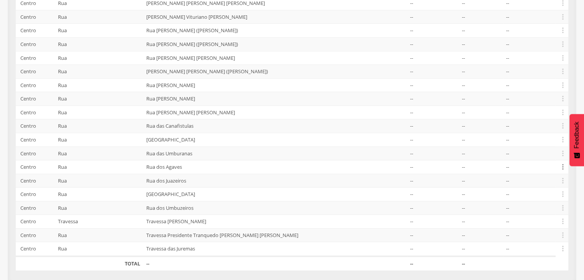
click at [565, 165] on icon "" at bounding box center [563, 167] width 8 height 8
click at [537, 154] on link "Desvincular ACS" at bounding box center [536, 155] width 61 height 10
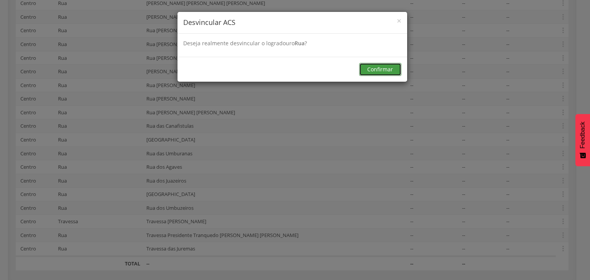
click at [373, 71] on button "Confirmar" at bounding box center [380, 69] width 42 height 13
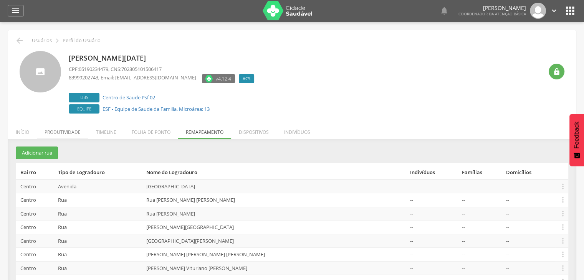
scroll to position [0, 0]
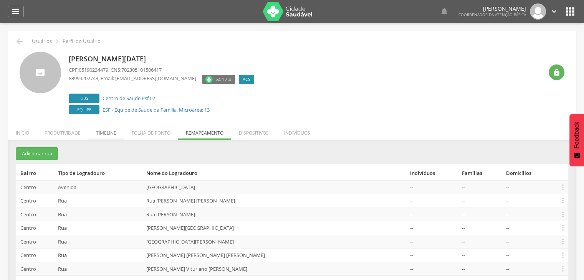
drag, startPoint x: 58, startPoint y: 135, endPoint x: 116, endPoint y: 134, distance: 58.0
click at [59, 134] on li "Produtividade" at bounding box center [62, 131] width 51 height 18
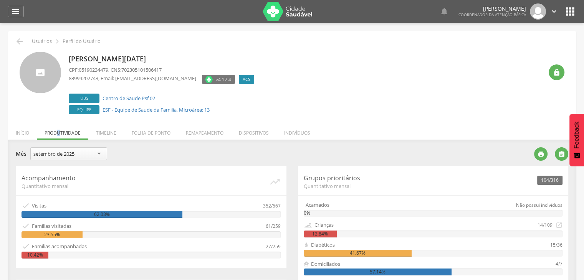
scroll to position [23, 0]
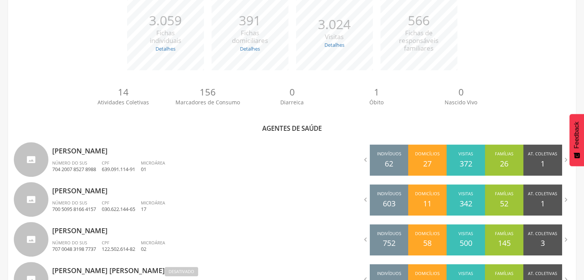
click at [80, 195] on p "[PERSON_NAME]" at bounding box center [169, 188] width 234 height 15
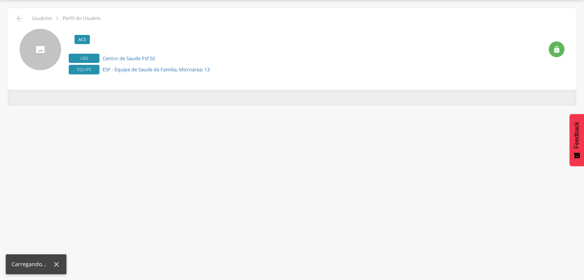
scroll to position [23, 0]
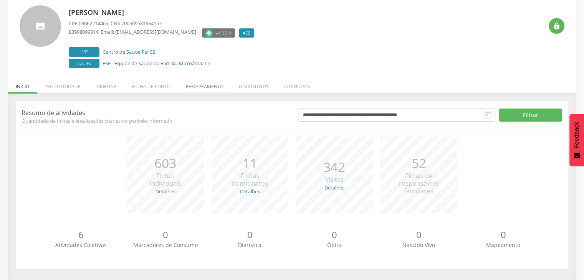
click at [214, 85] on li "Remapeamento" at bounding box center [204, 85] width 53 height 18
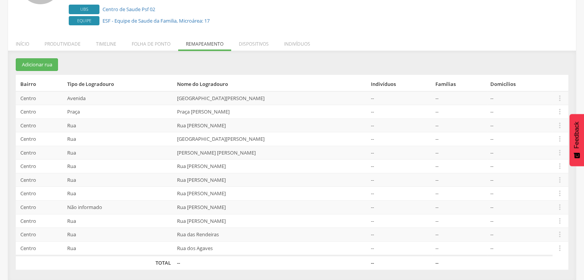
drag, startPoint x: 64, startPoint y: 43, endPoint x: 75, endPoint y: 44, distance: 10.9
click at [65, 43] on li "Produtividade" at bounding box center [62, 42] width 51 height 18
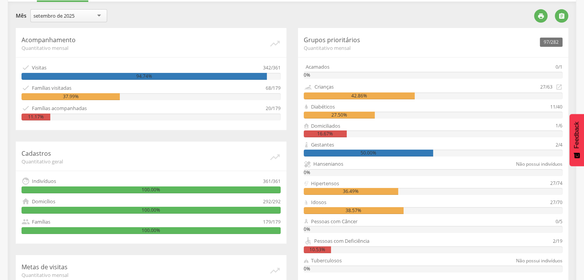
scroll to position [100, 0]
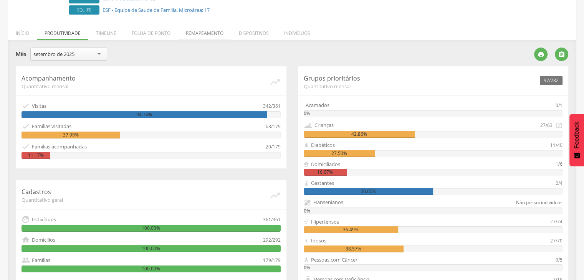
click at [210, 28] on li "Remapeamento" at bounding box center [204, 31] width 53 height 18
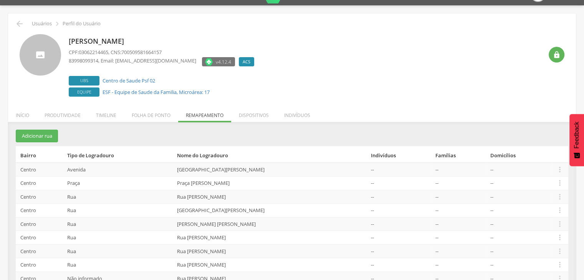
scroll to position [0, 0]
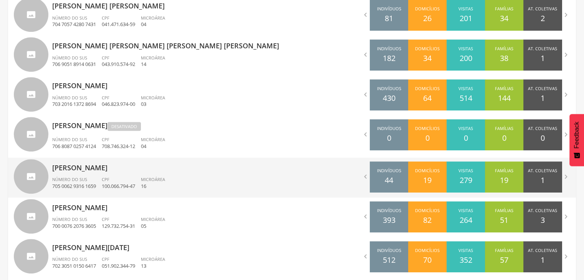
scroll to position [456, 0]
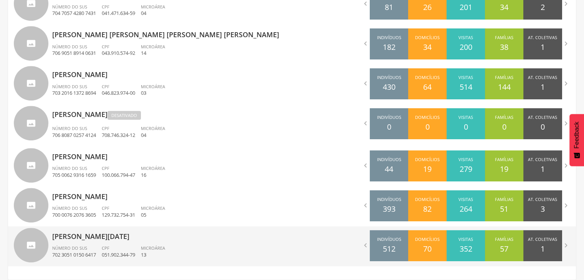
click at [97, 239] on p "[PERSON_NAME][DATE]" at bounding box center [169, 234] width 234 height 15
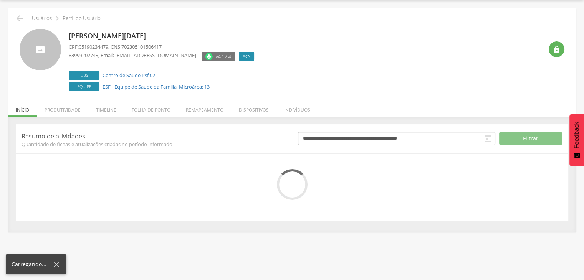
click at [103, 110] on li "Timeline" at bounding box center [106, 108] width 36 height 18
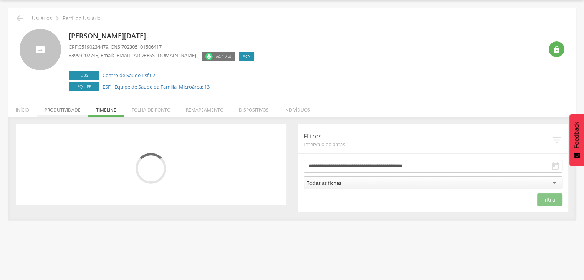
click at [69, 109] on li "Produtividade" at bounding box center [62, 108] width 51 height 18
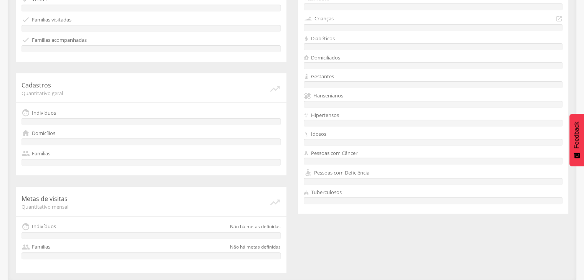
scroll to position [15, 0]
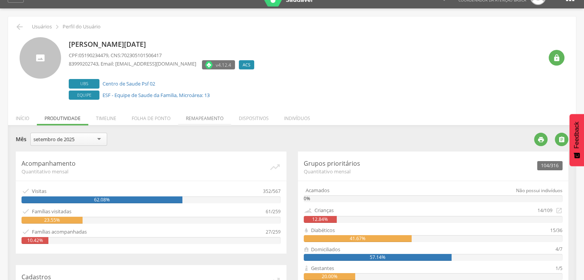
click at [205, 117] on li "Remapeamento" at bounding box center [204, 116] width 53 height 18
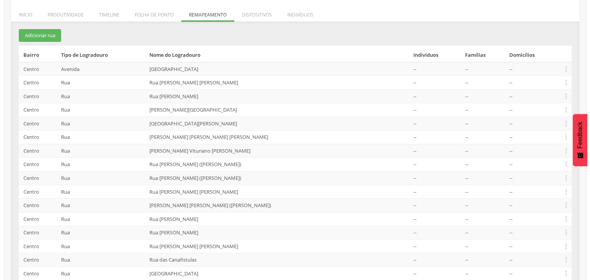
scroll to position [130, 0]
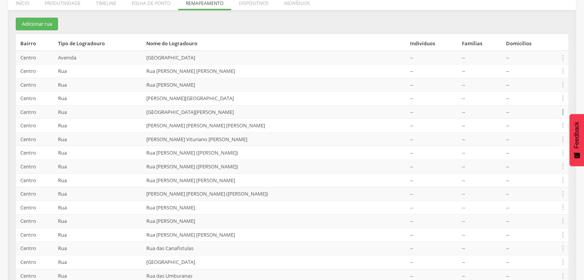
click at [559, 108] on icon "" at bounding box center [563, 112] width 8 height 8
click at [538, 80] on link "Desalocar famílias" at bounding box center [536, 82] width 61 height 10
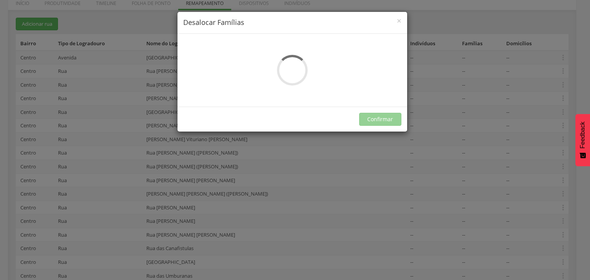
scroll to position [0, 0]
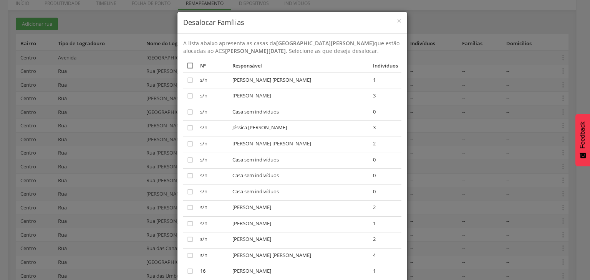
click at [187, 66] on icon "" at bounding box center [190, 66] width 8 height 8
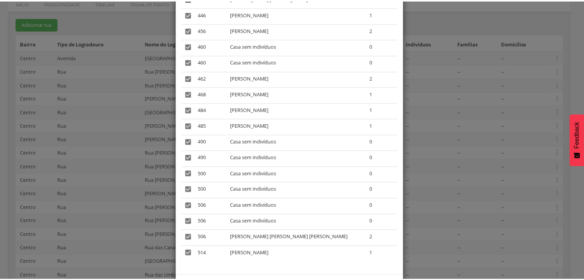
scroll to position [1365, 0]
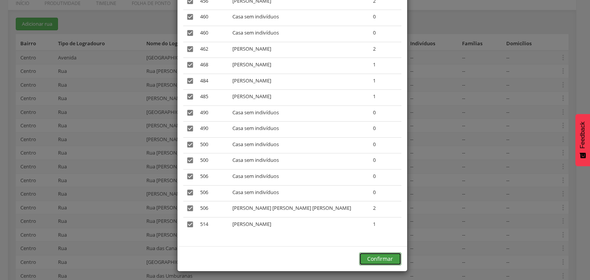
click at [390, 257] on button "Confirmar" at bounding box center [380, 259] width 42 height 13
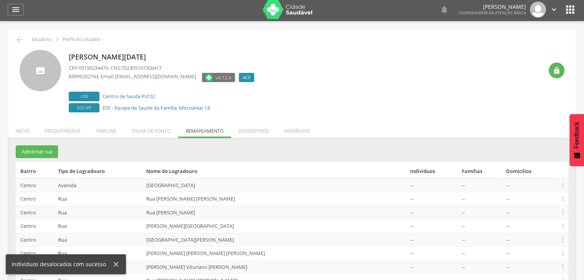
scroll to position [0, 0]
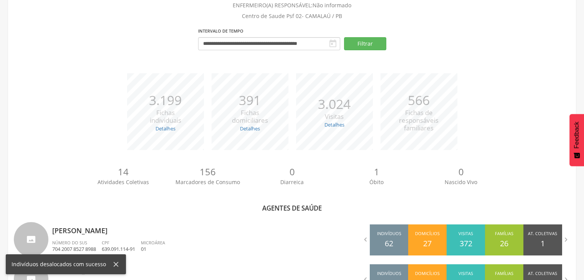
scroll to position [238, 0]
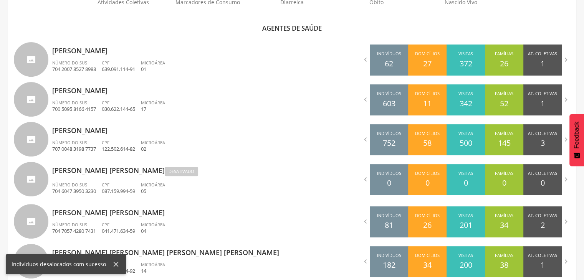
click at [90, 94] on p "[PERSON_NAME]" at bounding box center [169, 88] width 234 height 15
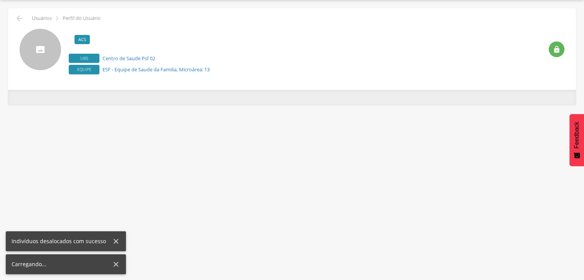
scroll to position [23, 0]
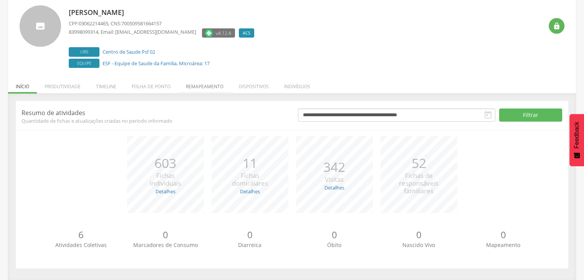
click at [201, 86] on li "Remapeamento" at bounding box center [204, 85] width 53 height 18
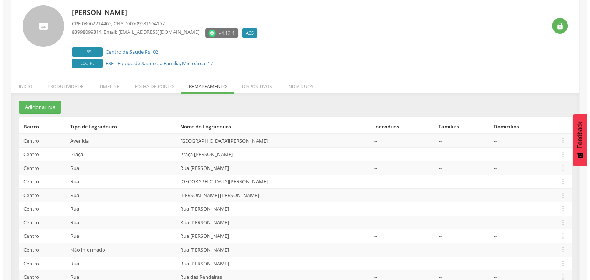
scroll to position [89, 0]
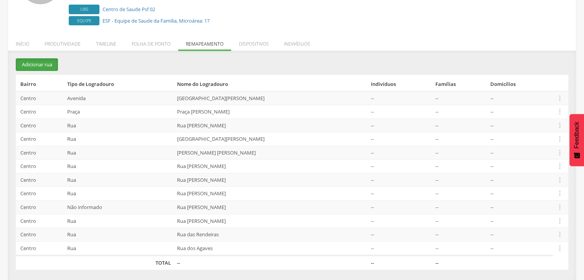
click at [35, 65] on button "Adicionar rua" at bounding box center [37, 64] width 42 height 13
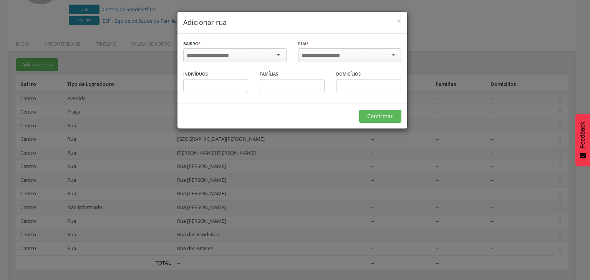
click at [245, 51] on div at bounding box center [234, 55] width 103 height 14
drag, startPoint x: 205, startPoint y: 68, endPoint x: 209, endPoint y: 66, distance: 4.6
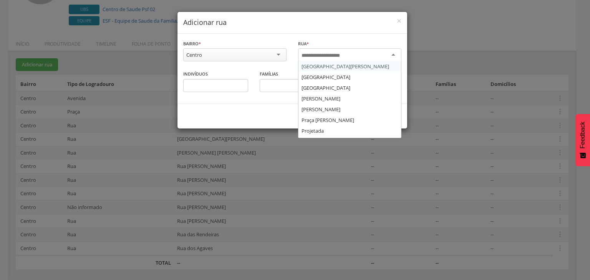
scroll to position [0, 0]
click at [324, 56] on input "select-one" at bounding box center [325, 55] width 49 height 7
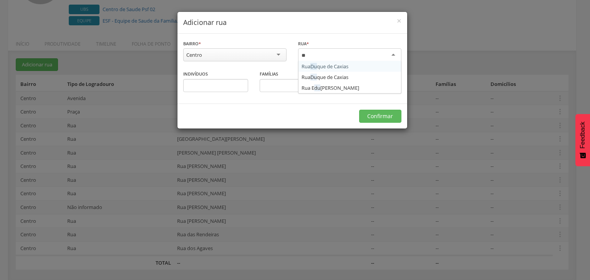
type input "***"
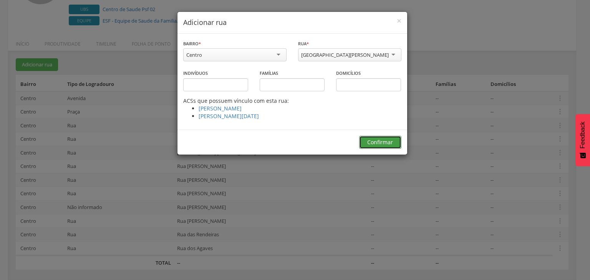
click at [379, 142] on button "Confirmar" at bounding box center [380, 142] width 42 height 13
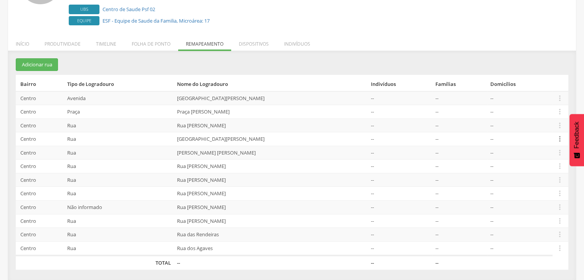
click at [558, 138] on icon "" at bounding box center [560, 139] width 8 height 8
click at [519, 97] on link "Alocar famílias" at bounding box center [533, 100] width 61 height 10
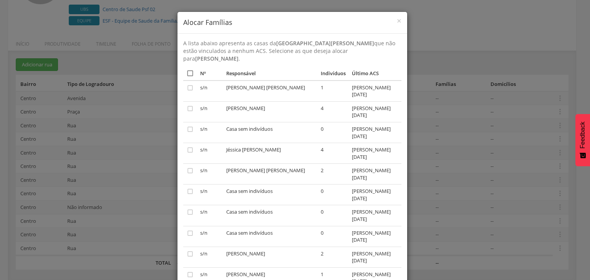
click at [186, 69] on icon "" at bounding box center [190, 73] width 8 height 8
click at [397, 17] on span "×" at bounding box center [399, 20] width 5 height 11
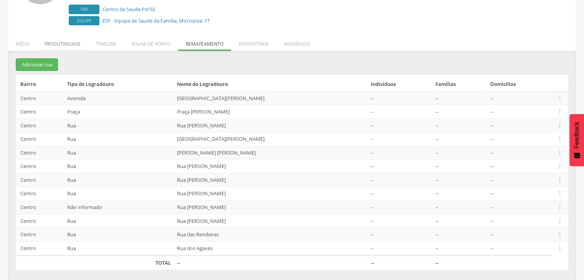
click at [74, 44] on li "Produtividade" at bounding box center [62, 42] width 51 height 18
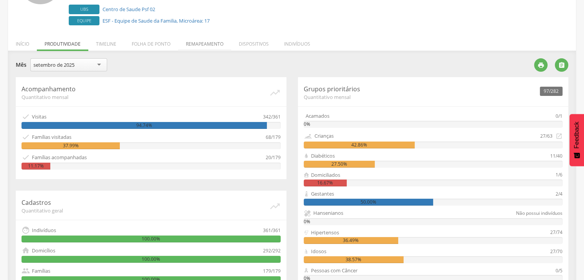
click at [205, 40] on li "Remapeamento" at bounding box center [204, 42] width 53 height 18
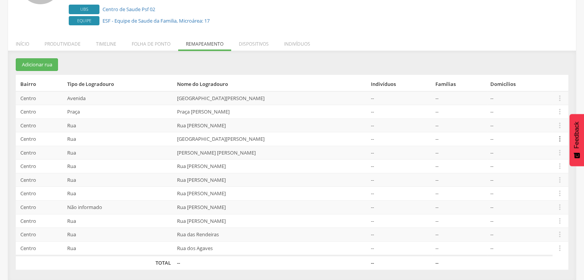
click at [562, 135] on icon "" at bounding box center [560, 139] width 8 height 8
click at [524, 97] on link "Alocar famílias" at bounding box center [533, 100] width 61 height 10
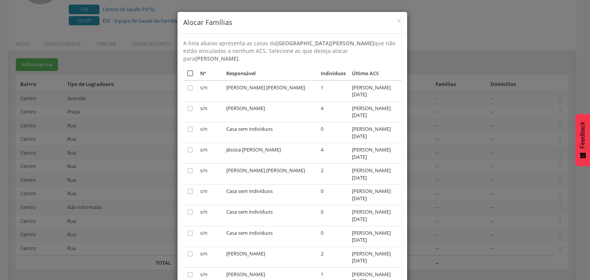
click at [188, 69] on icon "" at bounding box center [190, 73] width 8 height 8
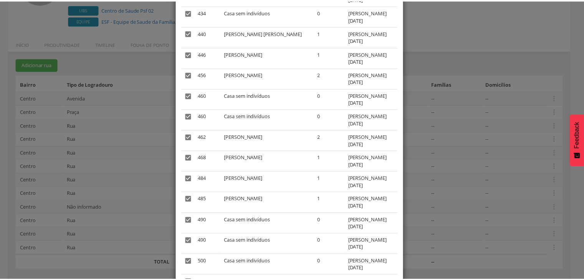
scroll to position [1809, 0]
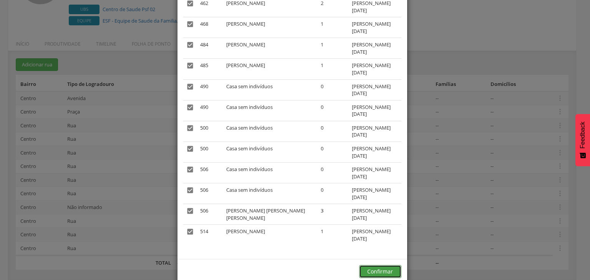
click at [385, 265] on button "Confirmar" at bounding box center [380, 271] width 42 height 13
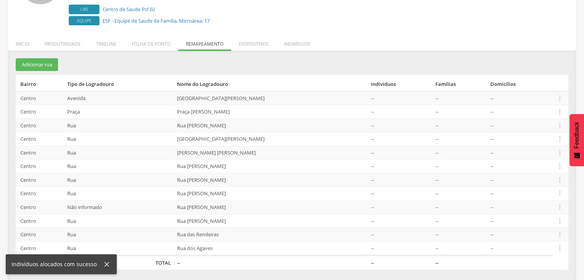
drag, startPoint x: 63, startPoint y: 46, endPoint x: 92, endPoint y: 55, distance: 30.2
click at [63, 46] on li "Produtividade" at bounding box center [62, 42] width 51 height 18
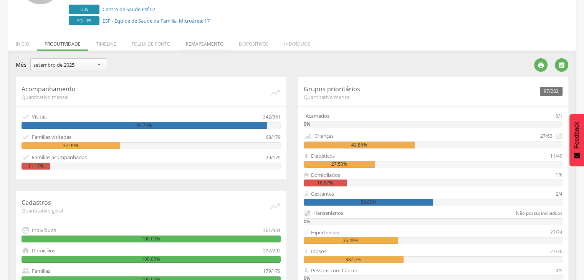
click at [205, 43] on li "Remapeamento" at bounding box center [204, 42] width 53 height 18
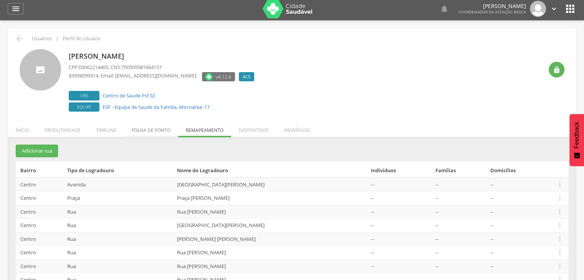
scroll to position [0, 0]
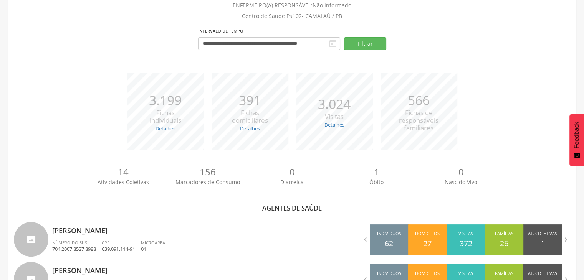
scroll to position [89, 0]
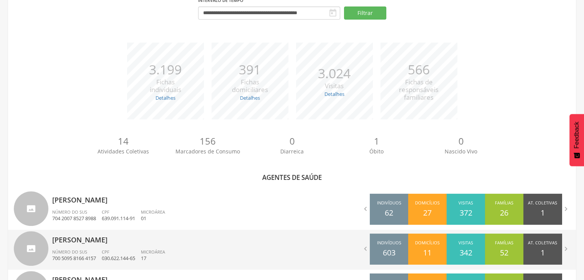
click at [78, 241] on p "[PERSON_NAME]" at bounding box center [169, 237] width 234 height 15
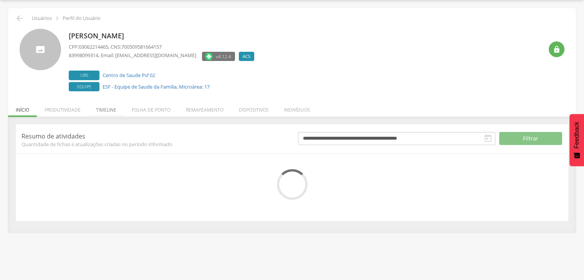
scroll to position [46, 0]
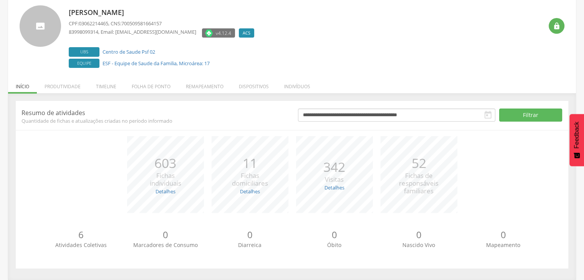
drag, startPoint x: 71, startPoint y: 89, endPoint x: 81, endPoint y: 91, distance: 10.1
click at [72, 89] on li "Produtividade" at bounding box center [62, 85] width 51 height 18
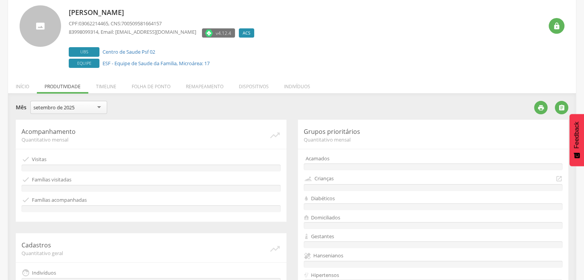
scroll to position [89, 0]
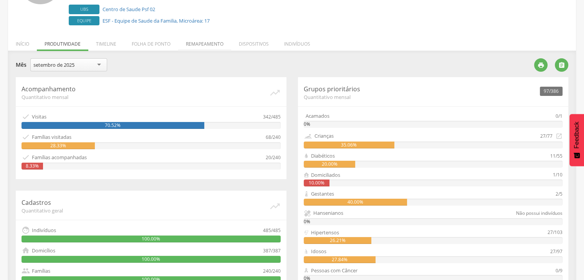
click at [196, 42] on li "Remapeamento" at bounding box center [204, 42] width 53 height 18
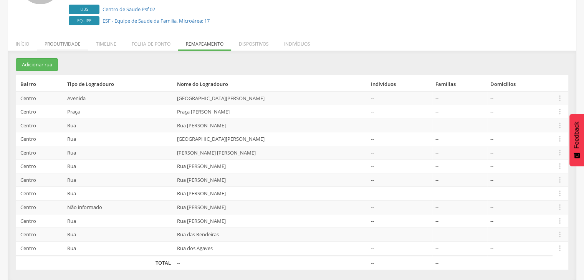
click at [66, 40] on li "Produtividade" at bounding box center [62, 42] width 51 height 18
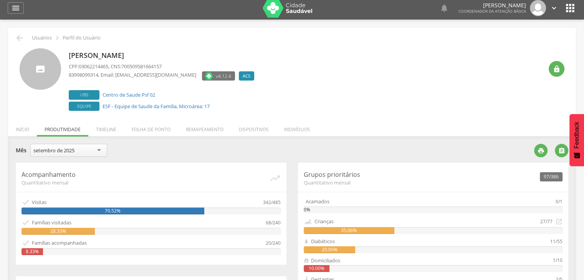
scroll to position [0, 0]
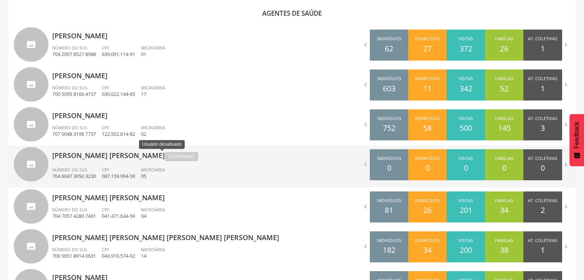
scroll to position [407, 0]
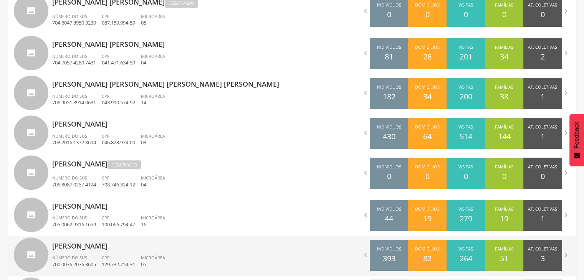
click at [99, 250] on p "[PERSON_NAME]" at bounding box center [169, 243] width 234 height 15
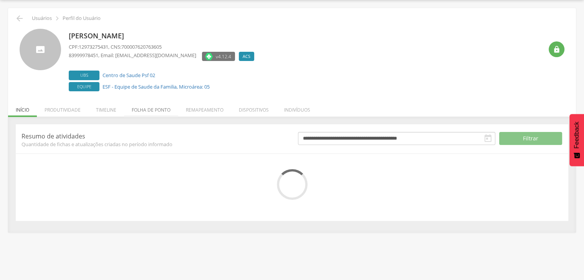
scroll to position [46, 0]
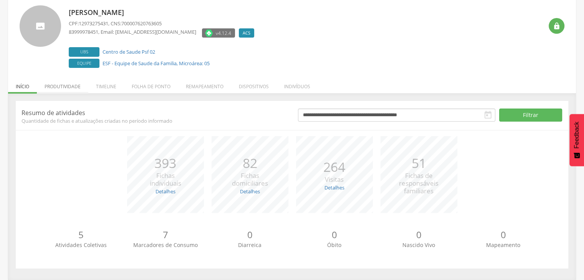
click at [67, 87] on li "Produtividade" at bounding box center [62, 85] width 51 height 18
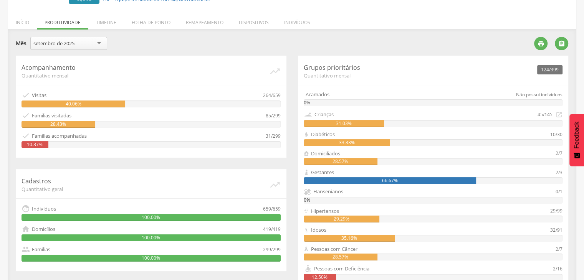
scroll to position [0, 0]
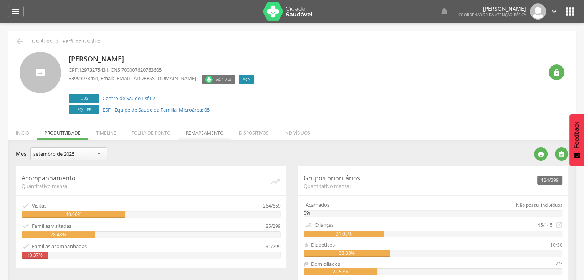
click at [213, 132] on li "Remapeamento" at bounding box center [204, 131] width 53 height 18
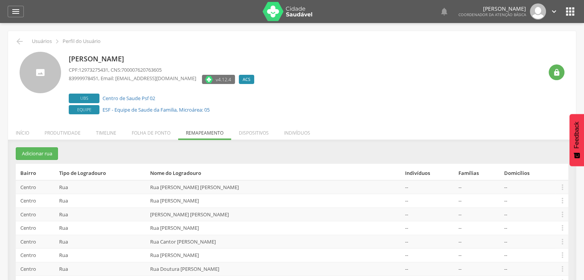
drag, startPoint x: 256, startPoint y: 202, endPoint x: 208, endPoint y: 203, distance: 48.8
click at [191, 203] on td "Rua [PERSON_NAME]" at bounding box center [274, 201] width 255 height 14
copy td "[PERSON_NAME]"
click at [206, 256] on td "Rua [PERSON_NAME]" at bounding box center [274, 256] width 255 height 14
click at [205, 256] on td "Rua [PERSON_NAME]" at bounding box center [274, 256] width 255 height 14
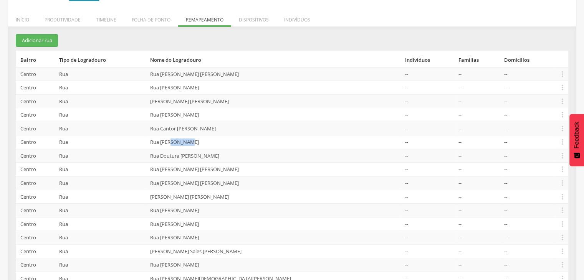
scroll to position [115, 0]
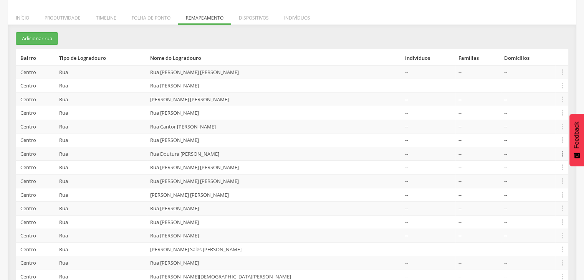
click at [562, 153] on icon "" at bounding box center [562, 154] width 8 height 8
click at [510, 105] on link "Editar" at bounding box center [536, 105] width 61 height 10
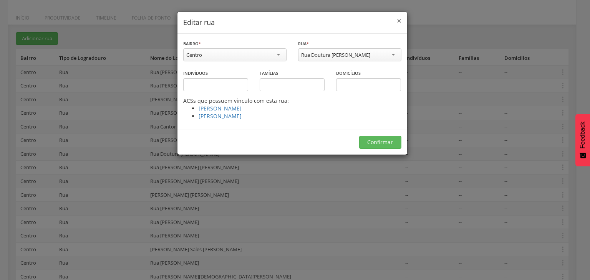
click at [398, 20] on span "×" at bounding box center [399, 20] width 5 height 11
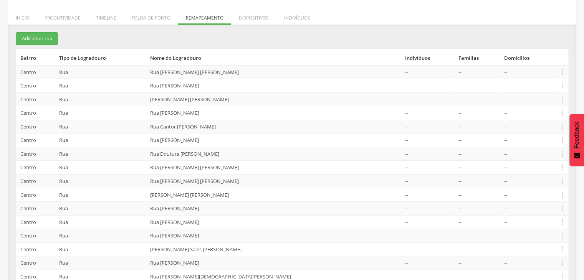
click at [195, 154] on td "Rua Doutura [PERSON_NAME]" at bounding box center [274, 154] width 255 height 14
drag, startPoint x: 203, startPoint y: 166, endPoint x: 209, endPoint y: 175, distance: 10.3
click at [209, 175] on tbody "[GEOGRAPHIC_DATA][PERSON_NAME][PERSON_NAME] -- -- --  Editar Alocar famílias D…" at bounding box center [292, 222] width 552 height 315
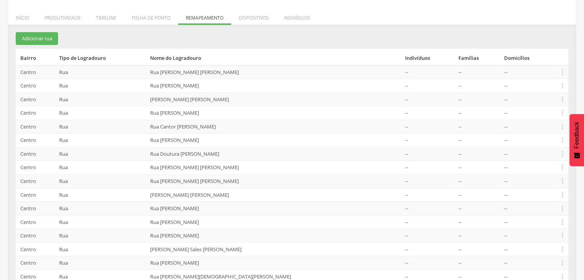
click at [207, 194] on td "[PERSON_NAME] [PERSON_NAME]" at bounding box center [274, 195] width 255 height 14
click at [207, 192] on td "[PERSON_NAME] [PERSON_NAME]" at bounding box center [274, 195] width 255 height 14
click at [209, 208] on td "Rua [PERSON_NAME]" at bounding box center [274, 209] width 255 height 14
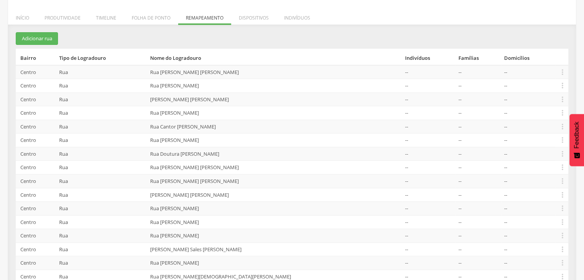
click at [202, 235] on td "Rua [PERSON_NAME]" at bounding box center [274, 236] width 255 height 14
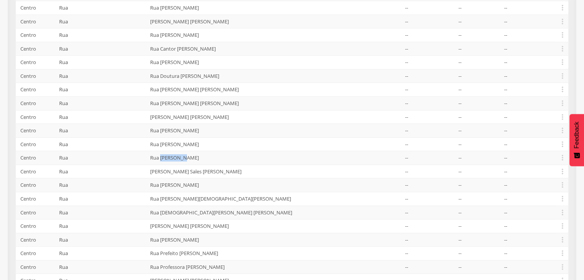
scroll to position [238, 0]
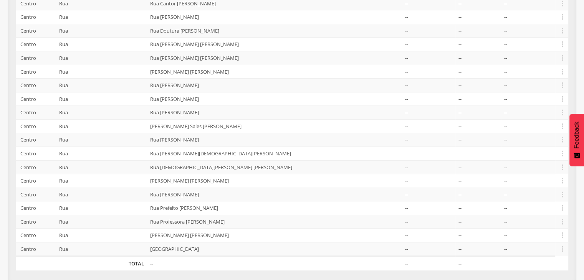
click at [200, 137] on td "Rua [PERSON_NAME]" at bounding box center [274, 140] width 255 height 14
click at [200, 138] on td "Rua [PERSON_NAME]" at bounding box center [274, 140] width 255 height 14
click at [202, 166] on td "Rua [DEMOGRAPHIC_DATA][PERSON_NAME] [PERSON_NAME]" at bounding box center [274, 167] width 255 height 14
click at [202, 167] on td "Rua [DEMOGRAPHIC_DATA][PERSON_NAME] [PERSON_NAME]" at bounding box center [274, 167] width 255 height 14
click at [207, 193] on td "Rua [PERSON_NAME]" at bounding box center [274, 195] width 255 height 14
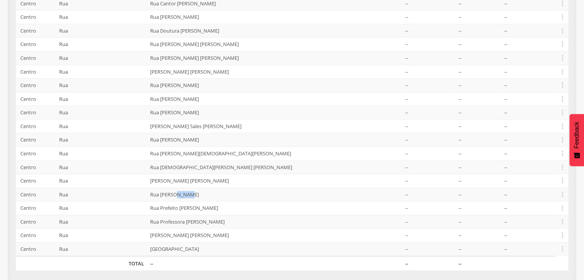
click at [208, 193] on td "Rua [PERSON_NAME]" at bounding box center [274, 195] width 255 height 14
click at [207, 208] on td "Rua Prefeito [PERSON_NAME]" at bounding box center [274, 209] width 255 height 14
drag, startPoint x: 274, startPoint y: 164, endPoint x: 177, endPoint y: 165, distance: 96.4
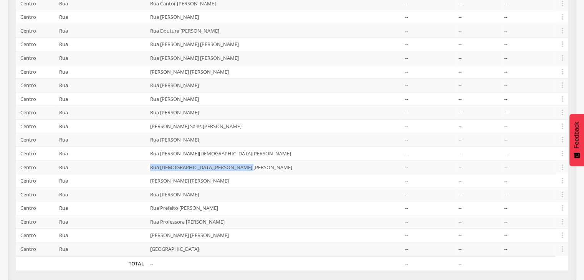
click at [176, 166] on td "Rua [DEMOGRAPHIC_DATA][PERSON_NAME] [PERSON_NAME]" at bounding box center [274, 167] width 255 height 14
copy td "Rua [DEMOGRAPHIC_DATA][PERSON_NAME] [PERSON_NAME]"
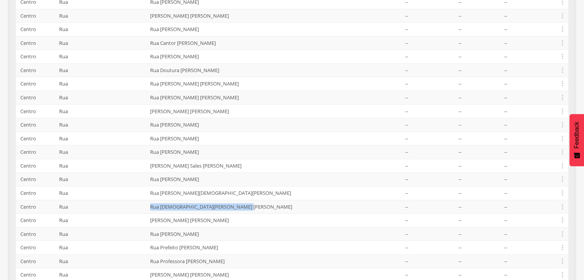
scroll to position [162, 0]
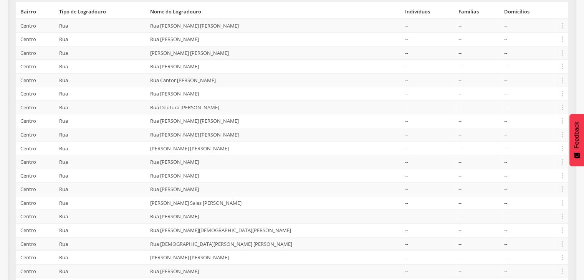
click at [246, 40] on td "Rua [PERSON_NAME]" at bounding box center [274, 40] width 255 height 14
copy td "Rua [PERSON_NAME]"
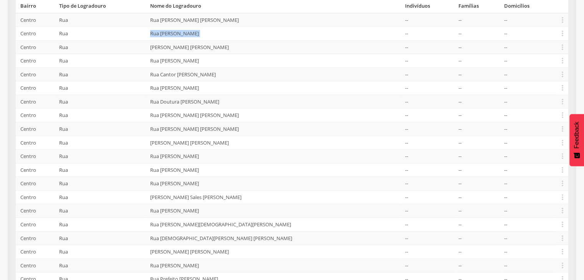
scroll to position [238, 0]
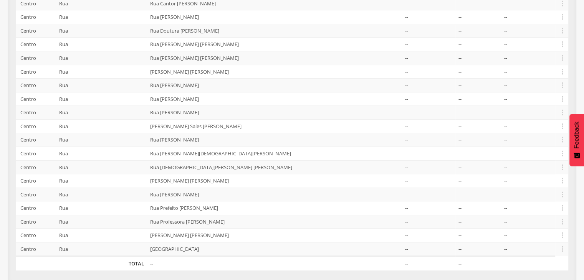
click at [212, 168] on td "Rua [DEMOGRAPHIC_DATA][PERSON_NAME] [PERSON_NAME]" at bounding box center [274, 167] width 255 height 14
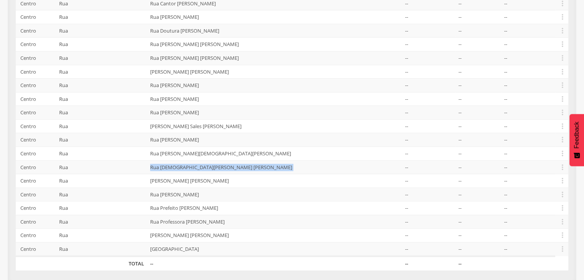
click at [212, 168] on td "Rua [DEMOGRAPHIC_DATA][PERSON_NAME] [PERSON_NAME]" at bounding box center [274, 167] width 255 height 14
copy td "Rua [DEMOGRAPHIC_DATA][PERSON_NAME] [PERSON_NAME]"
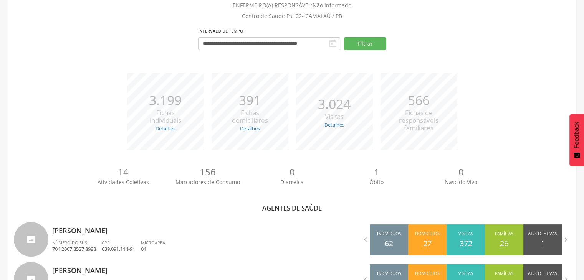
scroll to position [238, 0]
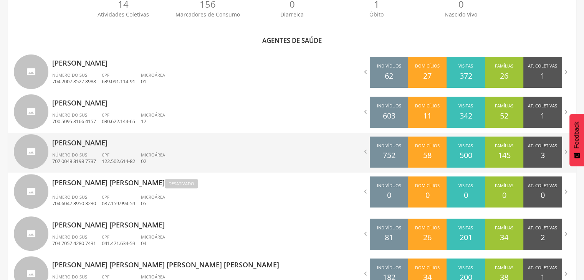
click at [104, 149] on div "[PERSON_NAME] [PERSON_NAME] Número do SUS 707 0048 3198 7737 CPF 122.502.614-82…" at bounding box center [169, 153] width 234 height 40
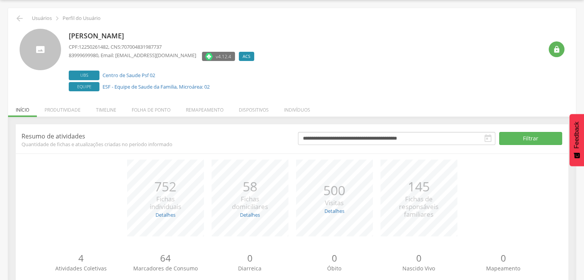
scroll to position [46, 0]
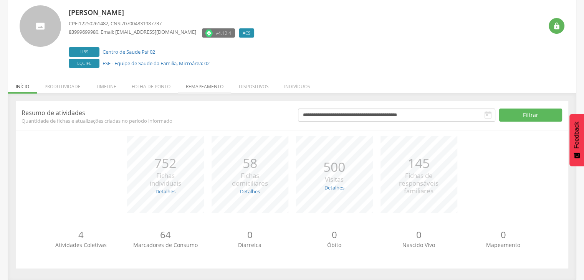
click at [186, 90] on li "Remapeamento" at bounding box center [204, 85] width 53 height 18
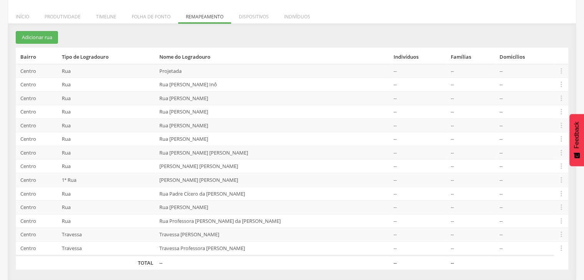
click at [203, 109] on td "Rua [PERSON_NAME]" at bounding box center [273, 112] width 234 height 14
click at [190, 139] on td "Rua [PERSON_NAME]" at bounding box center [273, 139] width 234 height 14
click at [201, 137] on td "Rua [PERSON_NAME]" at bounding box center [273, 139] width 234 height 14
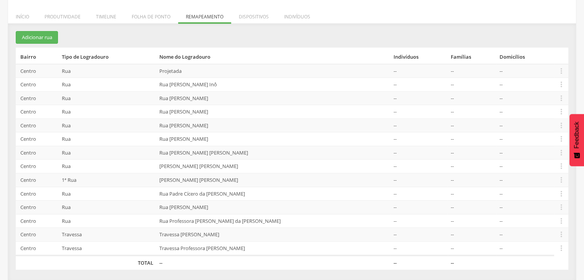
click at [202, 179] on td "[PERSON_NAME] [PERSON_NAME]" at bounding box center [273, 181] width 234 height 14
click at [197, 192] on td "Rua Padre Cícero da [PERSON_NAME]" at bounding box center [273, 194] width 234 height 14
click at [197, 207] on td "Rua [PERSON_NAME]" at bounding box center [273, 208] width 234 height 14
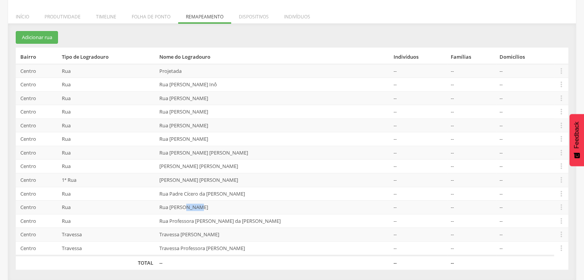
click at [197, 207] on td "Rua [PERSON_NAME]" at bounding box center [273, 208] width 234 height 14
click at [205, 204] on td "Rua [PERSON_NAME]" at bounding box center [273, 208] width 234 height 14
click at [205, 232] on td "Travessa [PERSON_NAME]" at bounding box center [273, 235] width 234 height 14
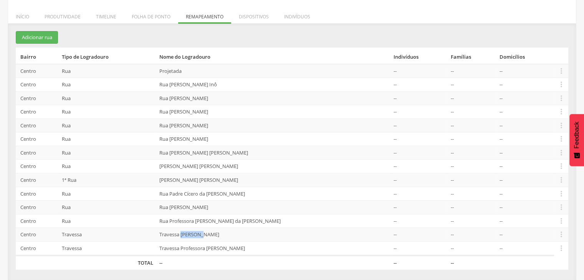
click at [205, 232] on td "Travessa [PERSON_NAME]" at bounding box center [273, 235] width 234 height 14
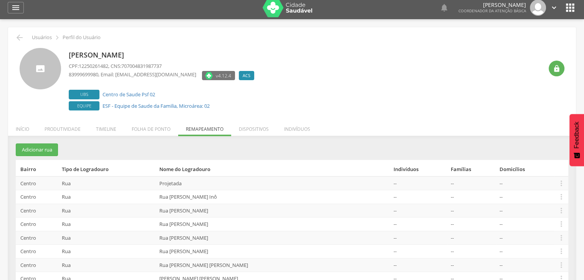
scroll to position [1, 0]
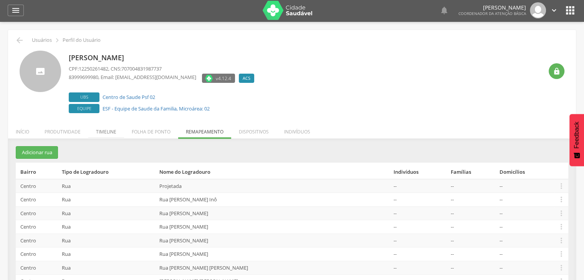
drag, startPoint x: 73, startPoint y: 132, endPoint x: 111, endPoint y: 135, distance: 38.1
click at [75, 131] on li "Produtividade" at bounding box center [62, 130] width 51 height 18
